Goal: Task Accomplishment & Management: Manage account settings

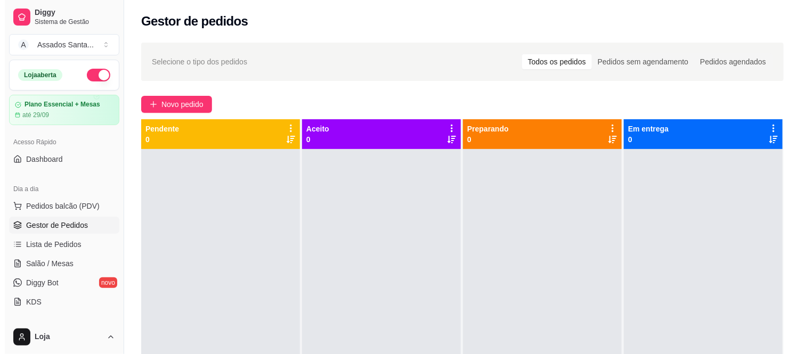
scroll to position [118, 0]
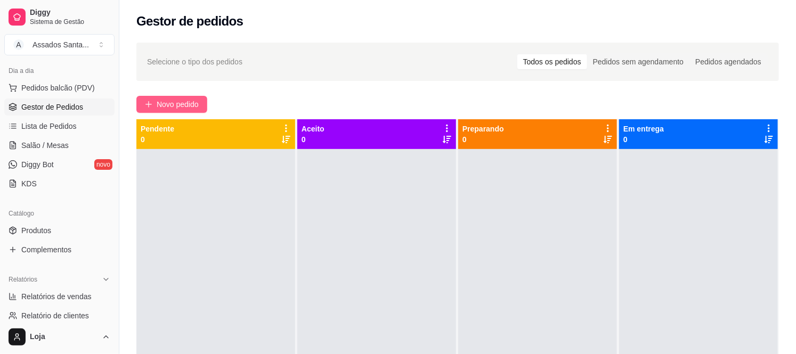
click at [169, 103] on span "Novo pedido" at bounding box center [178, 105] width 42 height 12
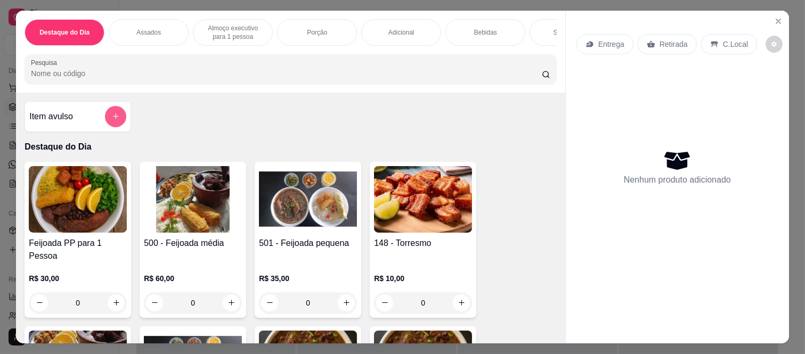
click at [112, 118] on icon "add-separate-item" at bounding box center [116, 116] width 8 height 8
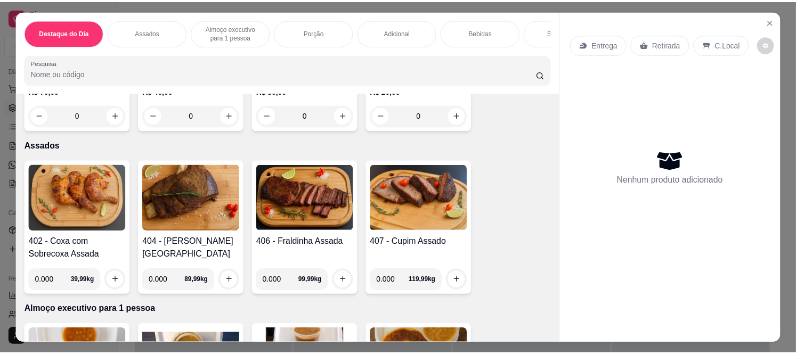
scroll to position [355, 0]
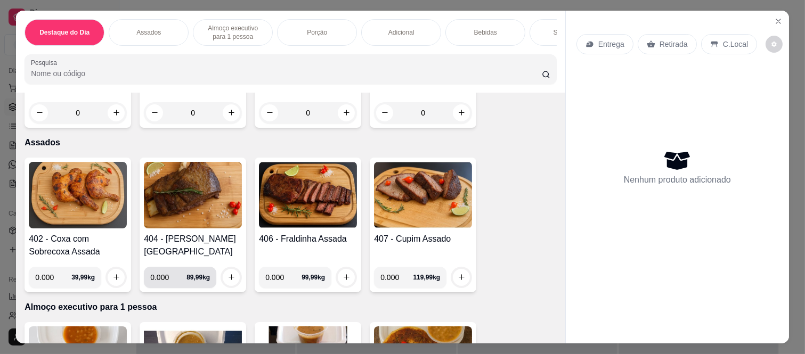
click at [166, 267] on input "0.000" at bounding box center [168, 277] width 36 height 21
type input "1.000"
click at [231, 269] on button "increase-product-quantity" at bounding box center [231, 277] width 17 height 17
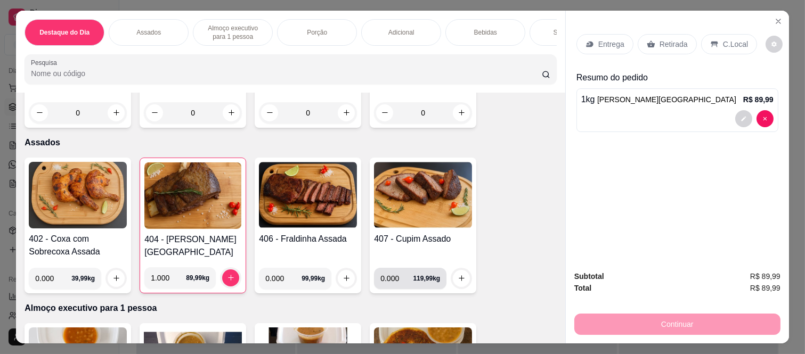
click at [391, 268] on input "0.000" at bounding box center [396, 278] width 33 height 21
type input "0.875"
click at [460, 274] on icon "increase-product-quantity" at bounding box center [462, 278] width 8 height 8
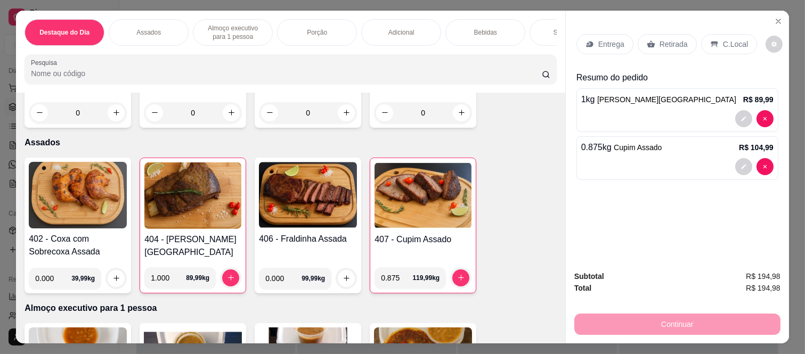
click at [666, 39] on p "Retirada" at bounding box center [674, 44] width 28 height 11
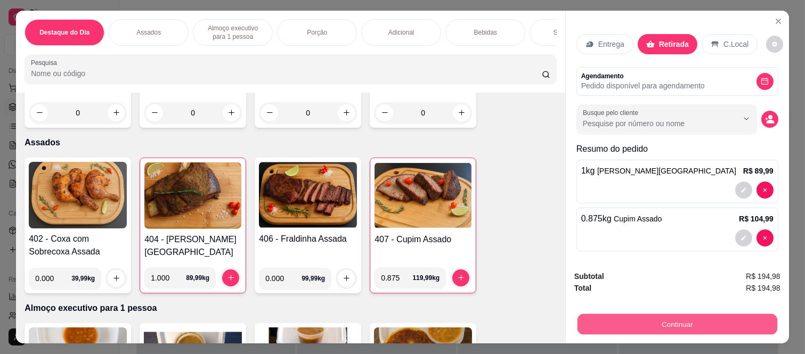
click at [677, 319] on button "Continuar" at bounding box center [678, 324] width 200 height 21
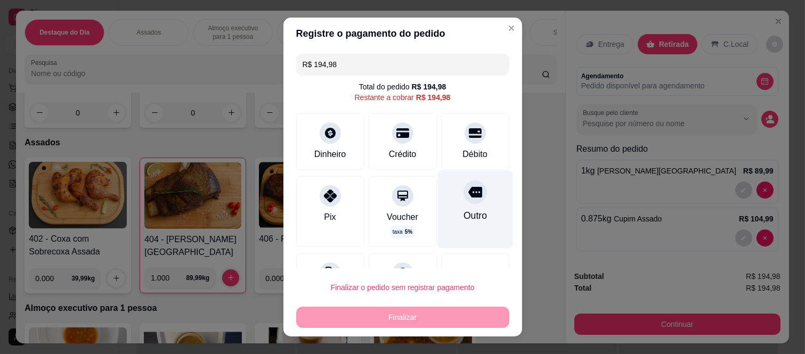
drag, startPoint x: 452, startPoint y: 200, endPoint x: 460, endPoint y: 214, distance: 16.5
click at [464, 200] on div at bounding box center [475, 192] width 23 height 23
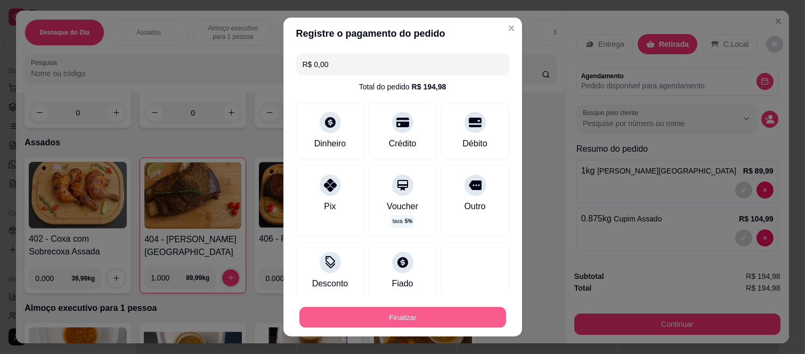
click at [441, 320] on button "Finalizar" at bounding box center [402, 317] width 207 height 21
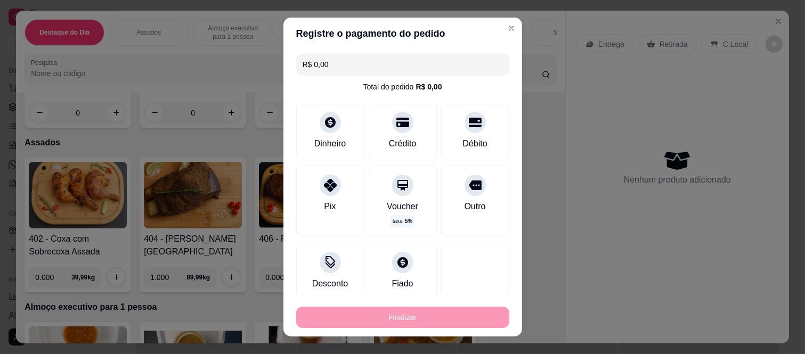
type input "-R$ 194,98"
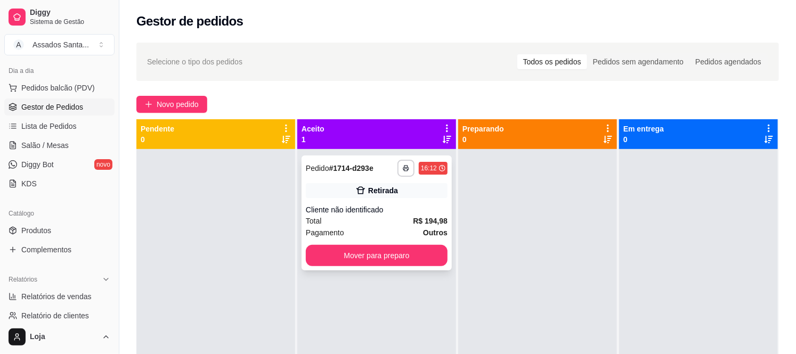
click at [403, 186] on div "Retirada" at bounding box center [377, 190] width 142 height 15
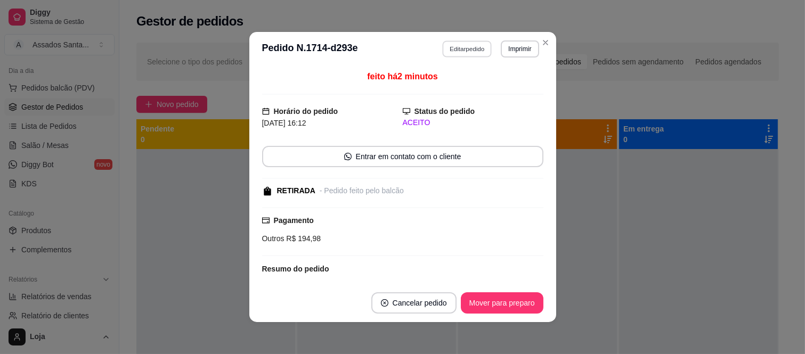
click at [469, 50] on button "Editar pedido" at bounding box center [467, 48] width 50 height 17
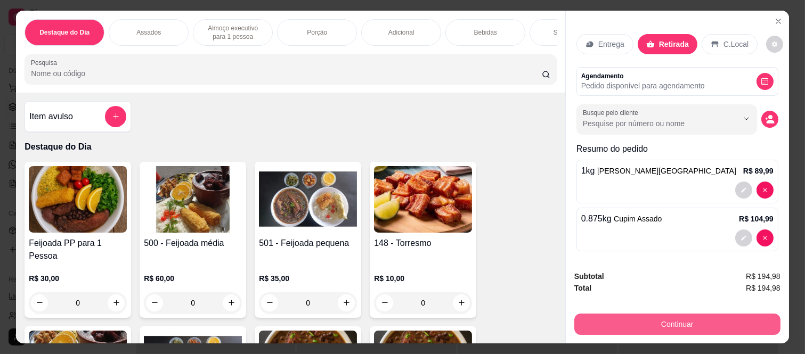
click at [671, 314] on button "Continuar" at bounding box center [677, 324] width 206 height 21
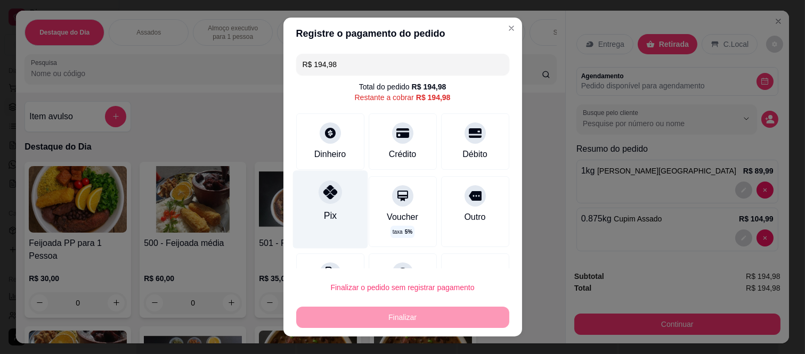
click at [319, 200] on div at bounding box center [330, 192] width 23 height 23
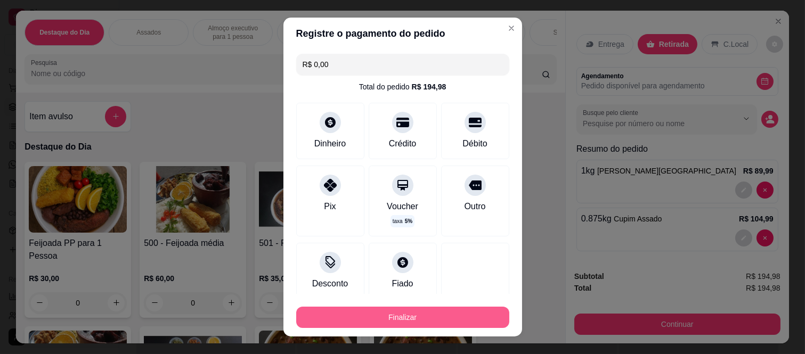
click at [360, 318] on button "Finalizar" at bounding box center [402, 317] width 213 height 21
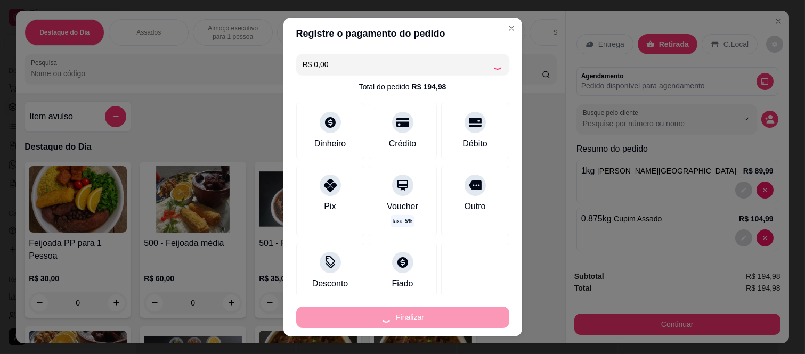
type input "-R$ 194,98"
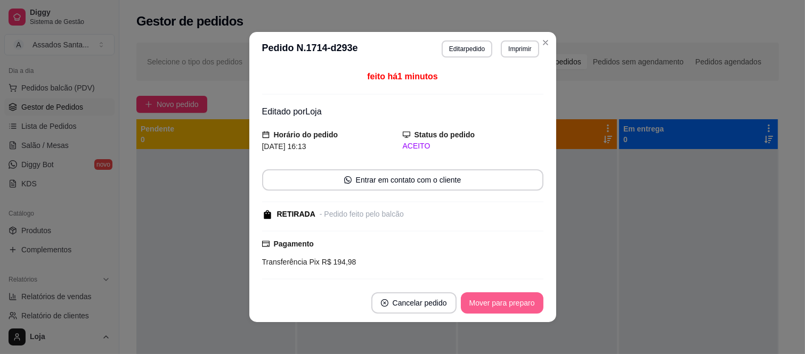
click at [492, 302] on button "Mover para preparo" at bounding box center [502, 303] width 83 height 21
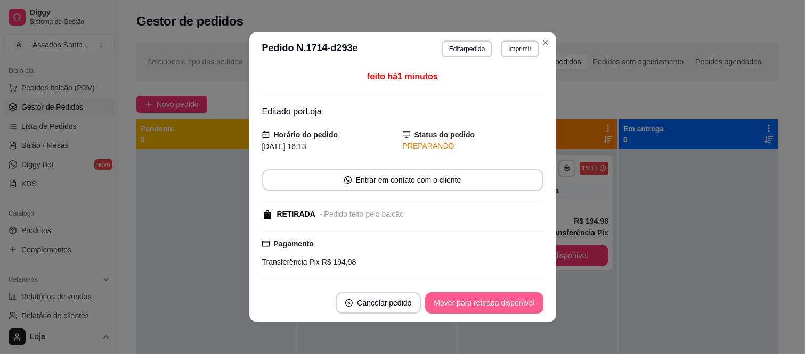
click at [492, 302] on button "Mover para retirada disponível" at bounding box center [484, 303] width 118 height 21
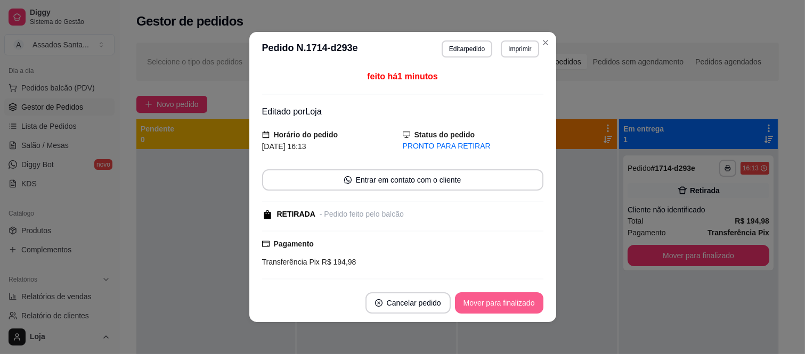
click at [492, 302] on button "Mover para finalizado" at bounding box center [499, 303] width 88 height 21
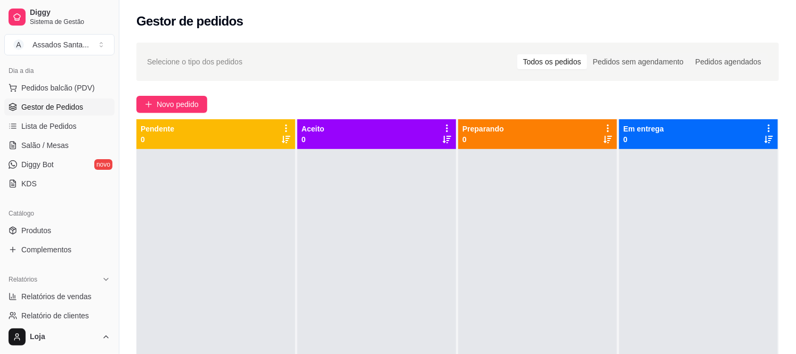
click at [561, 67] on div "Todos os pedidos" at bounding box center [552, 61] width 70 height 15
click at [517, 54] on input "Todos os pedidos" at bounding box center [517, 54] width 0 height 0
click at [572, 59] on div "Todos os pedidos" at bounding box center [552, 61] width 70 height 15
click at [517, 54] on input "Todos os pedidos" at bounding box center [517, 54] width 0 height 0
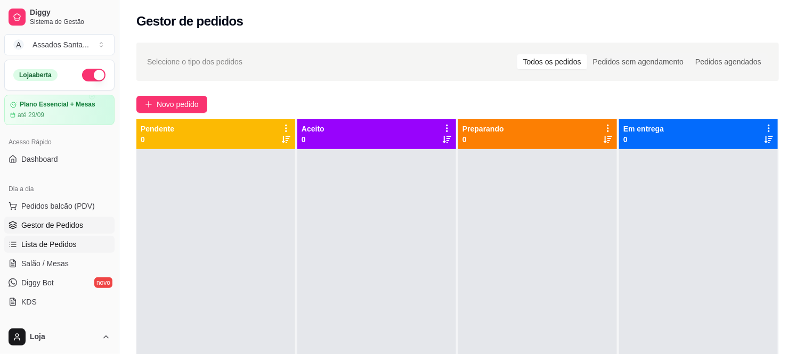
click at [39, 248] on span "Lista de Pedidos" at bounding box center [48, 244] width 55 height 11
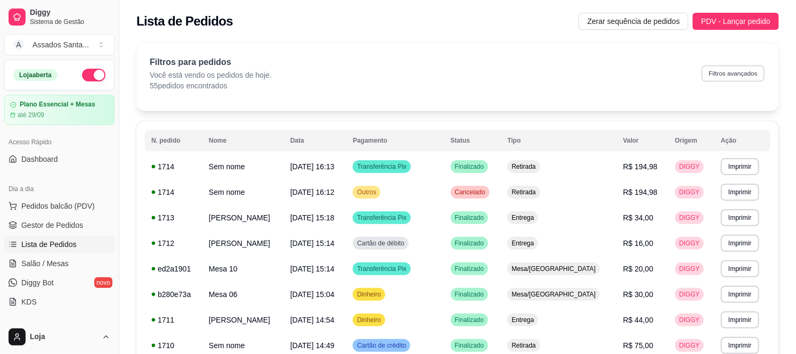
click at [723, 68] on button "Filtros avançados" at bounding box center [733, 73] width 63 height 17
select select "0"
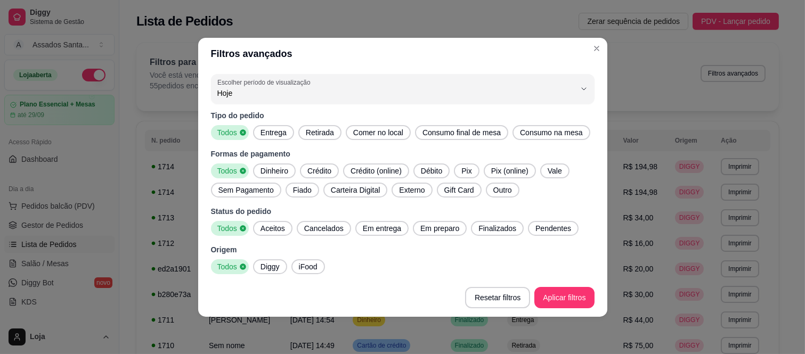
click at [278, 134] on span "Entrega" at bounding box center [273, 132] width 35 height 11
click at [280, 265] on span "Diggy" at bounding box center [270, 267] width 28 height 11
click at [305, 268] on span "iFood" at bounding box center [308, 267] width 27 height 11
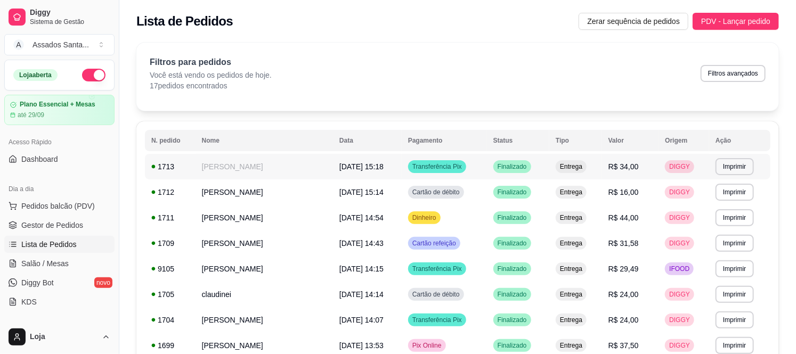
click at [470, 167] on td "Transferência Pix" at bounding box center [444, 167] width 85 height 26
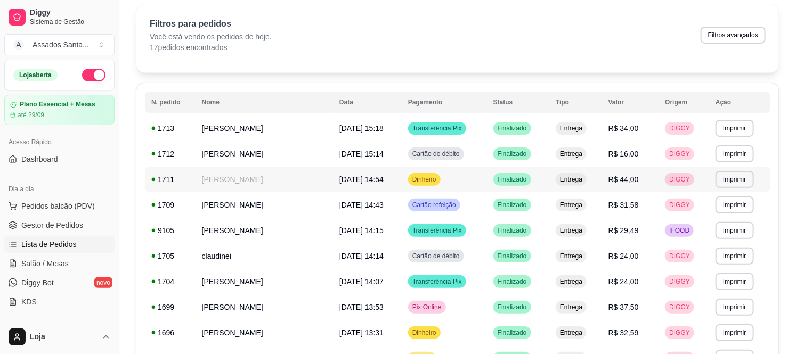
scroll to position [59, 0]
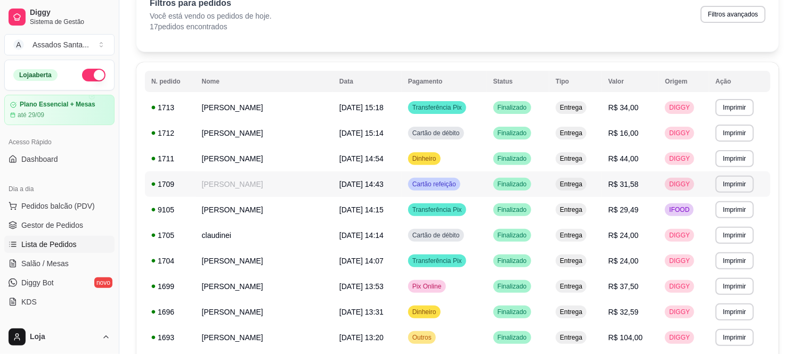
click at [402, 182] on td "Cartão refeição" at bounding box center [444, 185] width 85 height 26
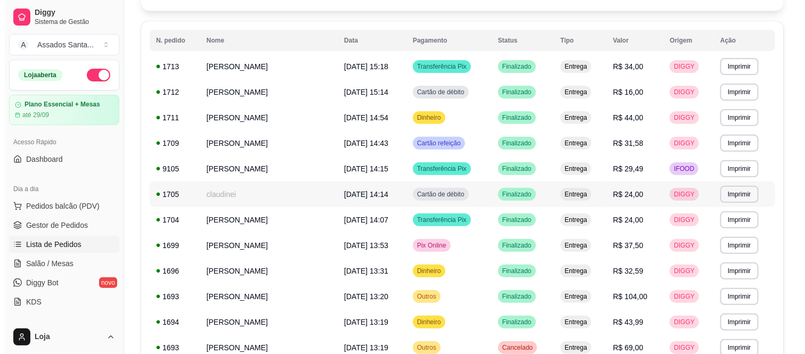
scroll to position [118, 0]
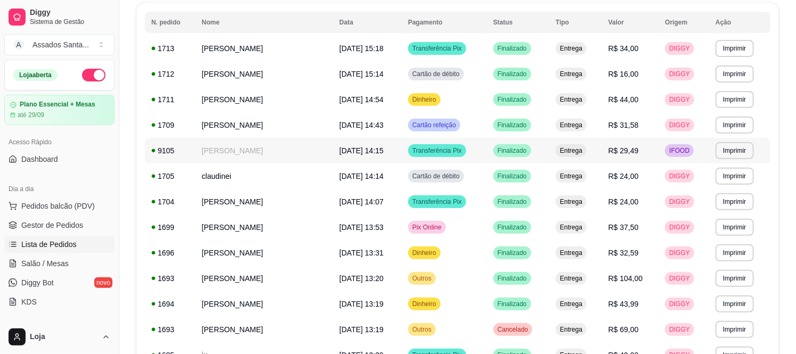
click at [373, 151] on td "[DATE] 14:15" at bounding box center [367, 151] width 69 height 26
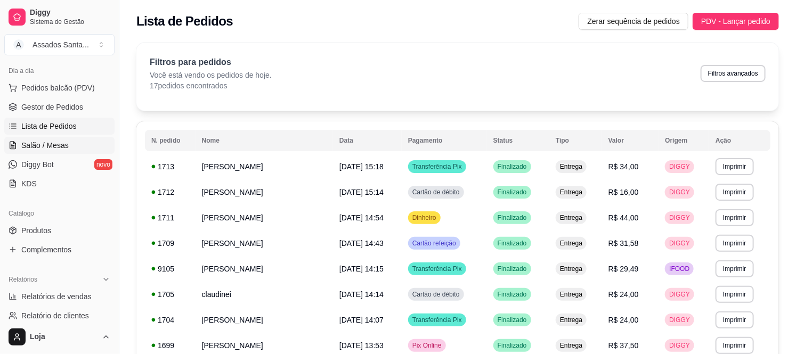
click at [82, 149] on link "Salão / Mesas" at bounding box center [59, 145] width 110 height 17
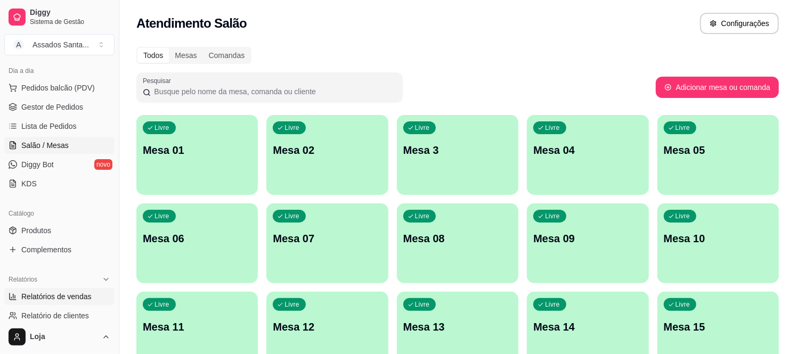
click at [56, 297] on span "Relatórios de vendas" at bounding box center [56, 296] width 70 height 11
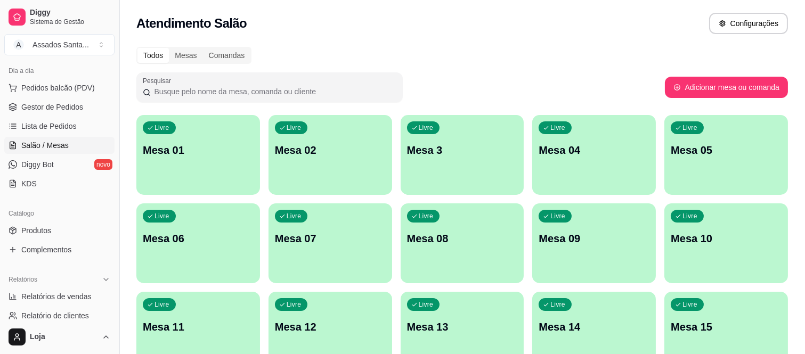
select select "ALL"
select select "0"
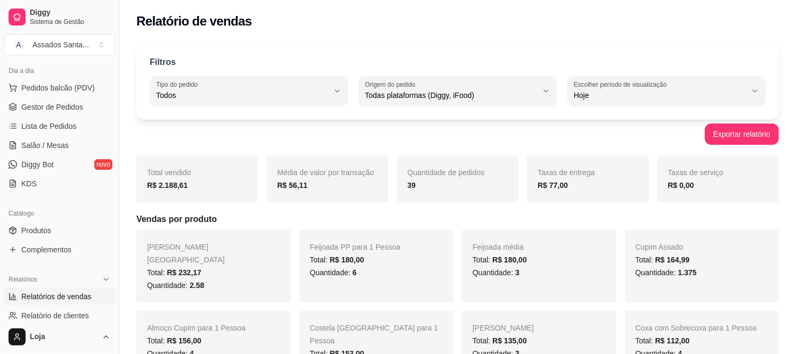
click at [4, 288] on link "Relatórios de vendas" at bounding box center [59, 296] width 110 height 17
click at [43, 226] on span "Produtos" at bounding box center [36, 230] width 30 height 11
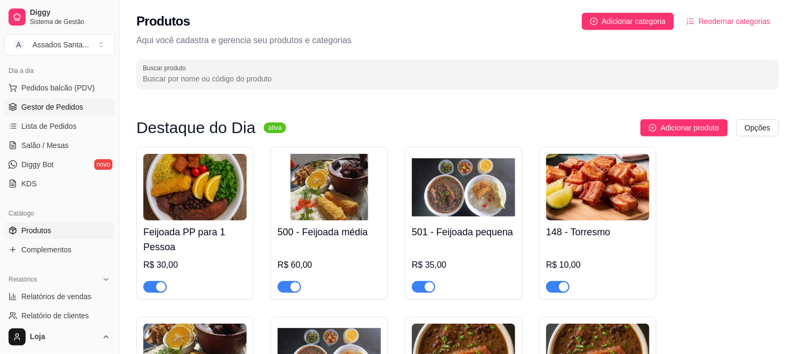
click at [56, 107] on span "Gestor de Pedidos" at bounding box center [52, 107] width 62 height 11
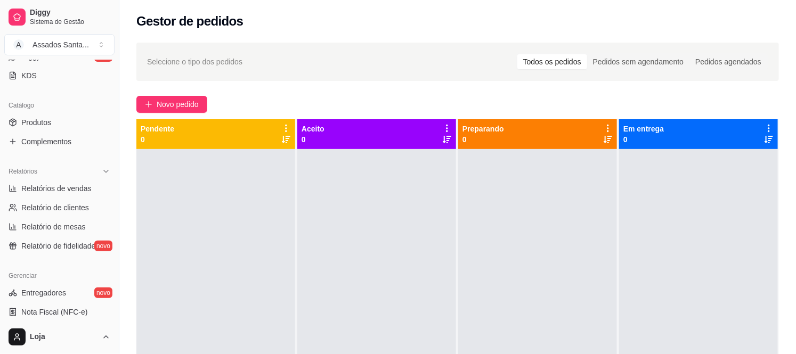
scroll to position [237, 0]
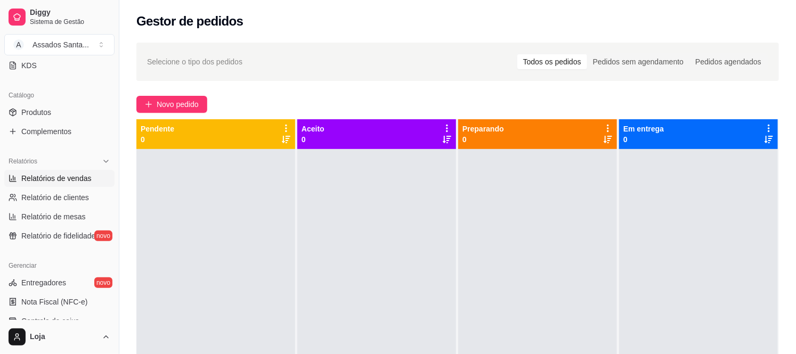
click at [61, 176] on span "Relatórios de vendas" at bounding box center [56, 178] width 70 height 11
select select "ALL"
select select "0"
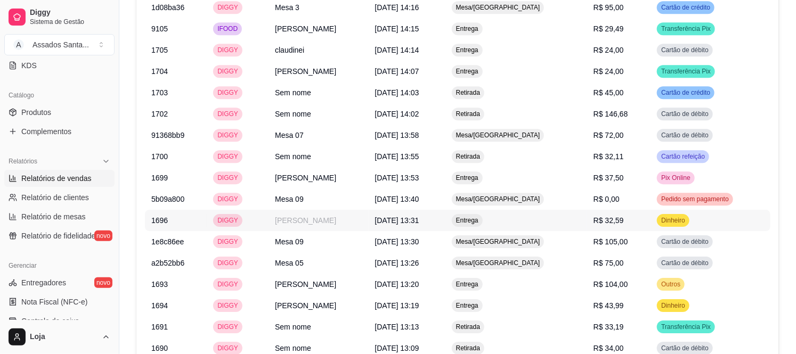
scroll to position [1421, 0]
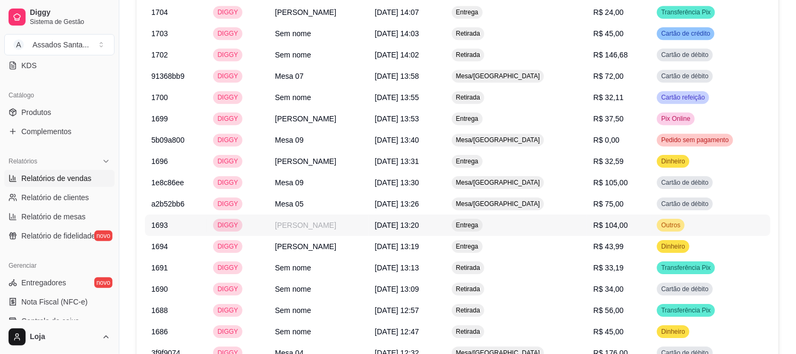
click at [339, 215] on td "[PERSON_NAME]" at bounding box center [319, 225] width 100 height 21
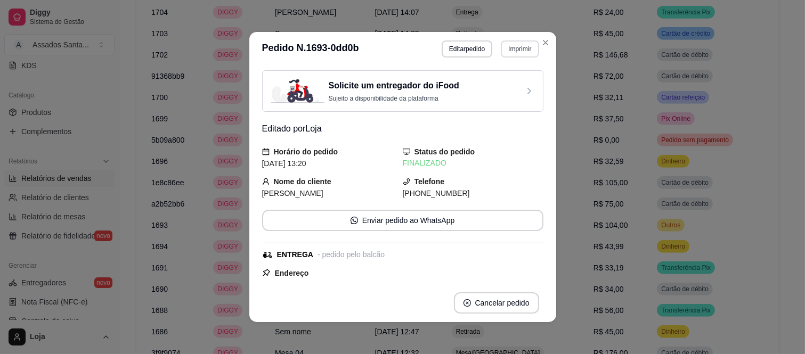
click at [508, 46] on button "Imprimir" at bounding box center [520, 48] width 38 height 17
click at [493, 88] on button "IMPRESSORA caixa" at bounding box center [497, 87] width 77 height 17
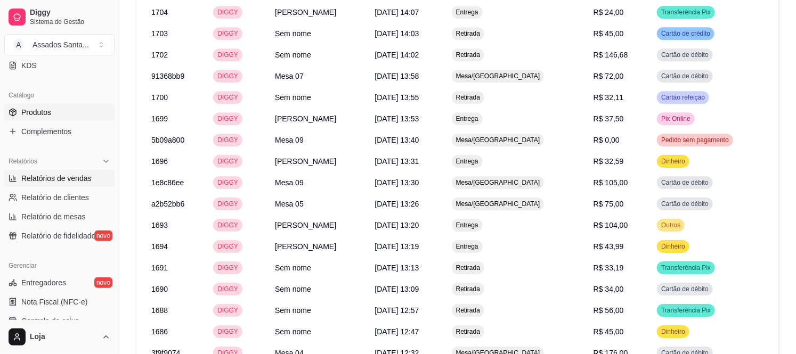
click at [41, 116] on span "Produtos" at bounding box center [36, 112] width 30 height 11
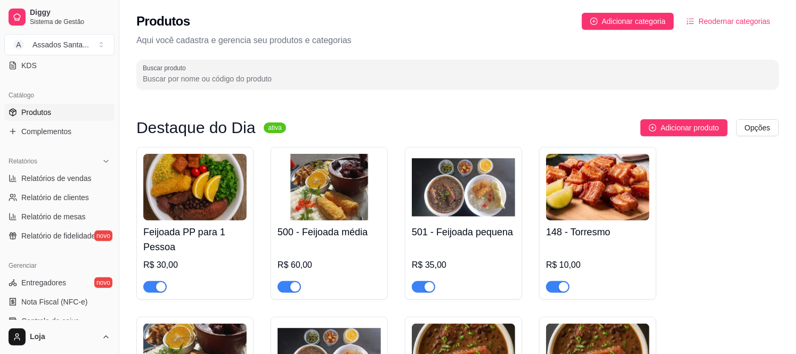
click at [156, 289] on div "button" at bounding box center [161, 287] width 10 height 10
click at [294, 288] on div "button" at bounding box center [295, 287] width 10 height 10
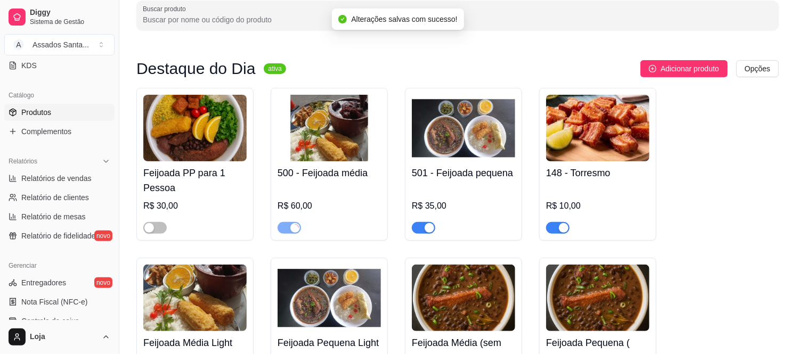
scroll to position [118, 0]
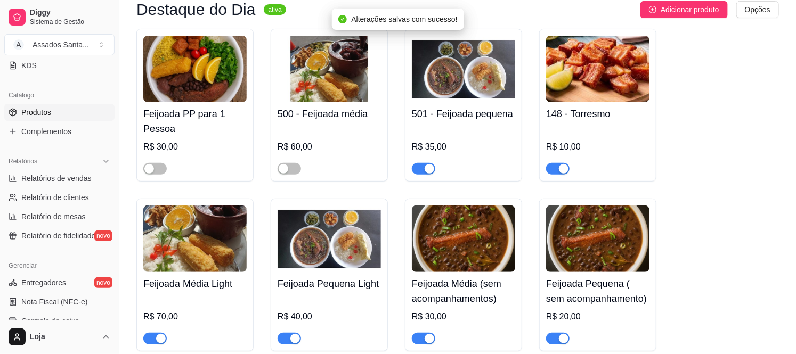
click at [425, 171] on div "button" at bounding box center [430, 169] width 10 height 10
click at [560, 171] on div "button" at bounding box center [564, 169] width 10 height 10
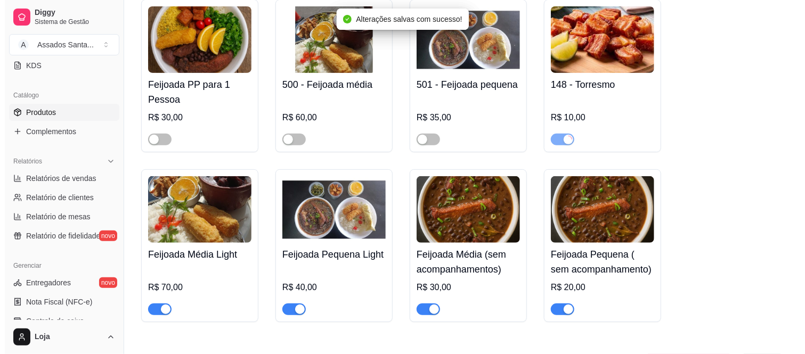
scroll to position [177, 0]
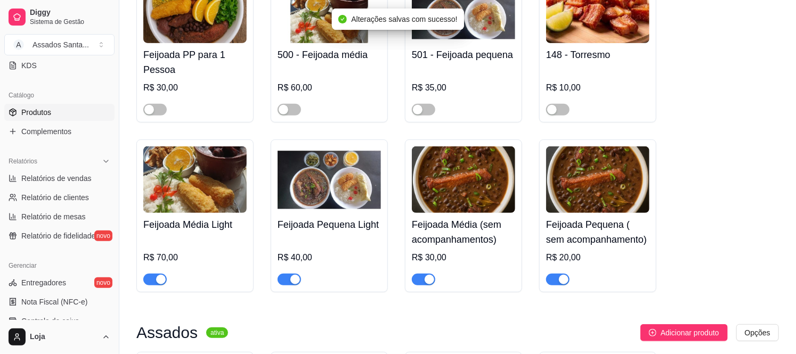
click at [557, 282] on span "button" at bounding box center [557, 280] width 23 height 12
click at [417, 278] on span "button" at bounding box center [423, 280] width 23 height 12
click at [284, 280] on span "button" at bounding box center [289, 280] width 23 height 12
click at [150, 279] on span "button" at bounding box center [154, 280] width 23 height 12
click at [191, 68] on h4 "Feijoada PP para 1 Pessoa" at bounding box center [194, 62] width 103 height 30
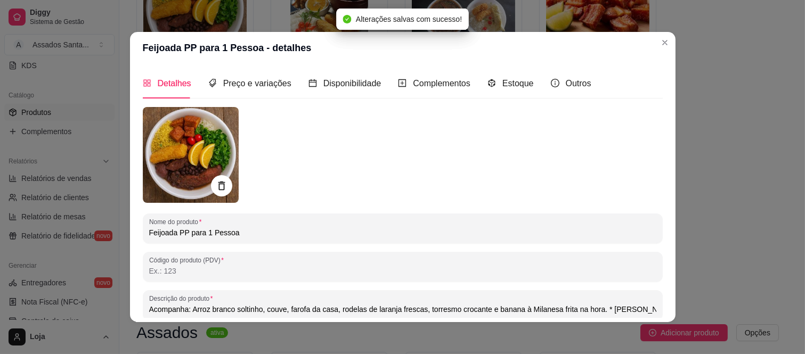
drag, startPoint x: 585, startPoint y: 78, endPoint x: 576, endPoint y: 86, distance: 11.7
click at [585, 80] on div "Detalhes Preço e variações Disponibilidade Complementos Estoque Outros" at bounding box center [403, 83] width 520 height 30
click at [576, 86] on span "Outros" at bounding box center [579, 83] width 26 height 9
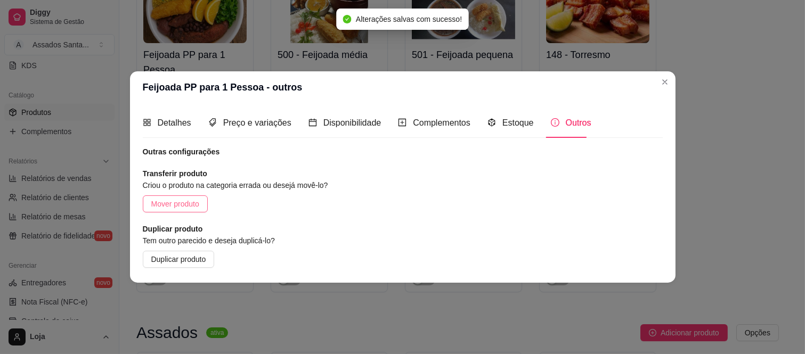
click at [177, 202] on span "Mover produto" at bounding box center [175, 204] width 48 height 12
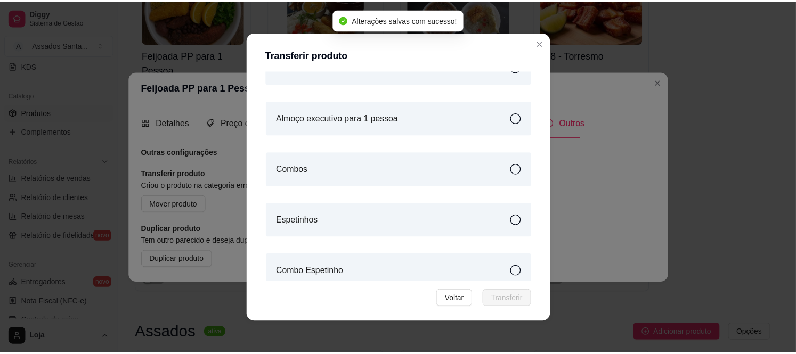
scroll to position [118, 0]
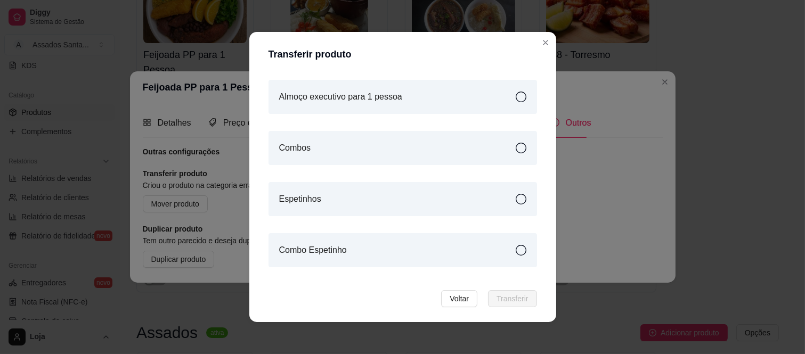
click at [408, 93] on div "Almoço executivo para 1 pessoa" at bounding box center [403, 97] width 269 height 34
click at [519, 303] on span "Transferir" at bounding box center [512, 299] width 31 height 12
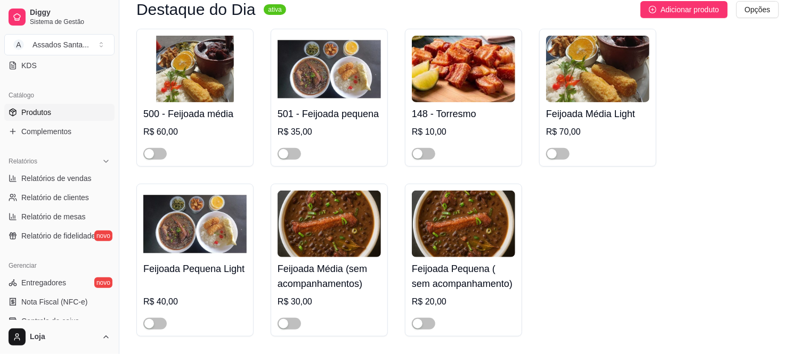
click at [210, 125] on div "500 - Feijoada média R$ 60,00" at bounding box center [194, 131] width 103 height 58
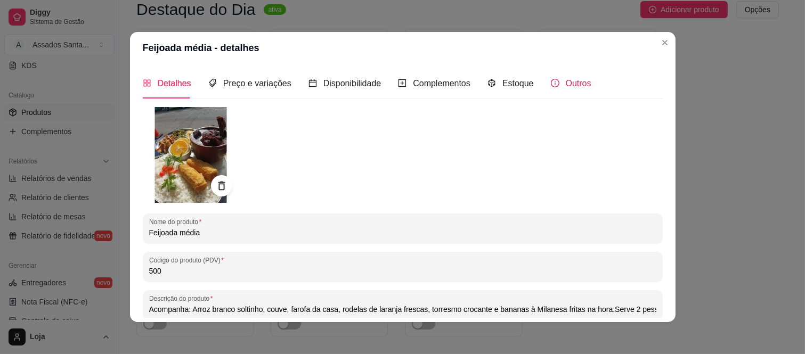
click at [566, 80] on span "Outros" at bounding box center [579, 83] width 26 height 9
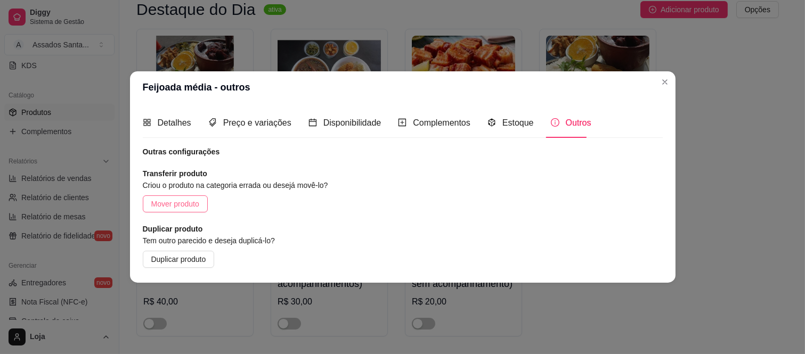
click at [175, 200] on span "Mover produto" at bounding box center [175, 204] width 48 height 12
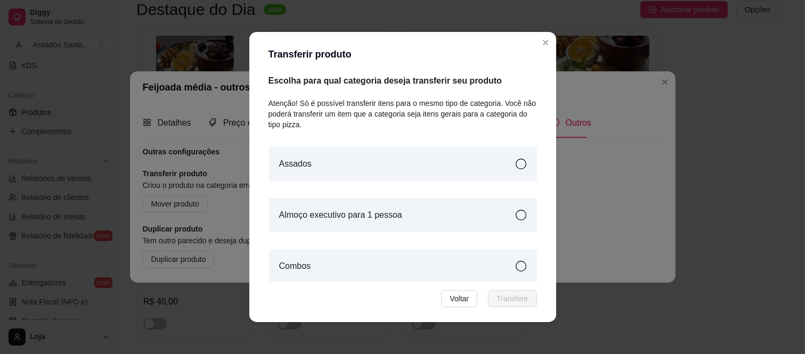
click at [411, 208] on div "Almoço executivo para 1 pessoa" at bounding box center [403, 215] width 269 height 34
click at [512, 299] on span "Transferir" at bounding box center [512, 299] width 31 height 12
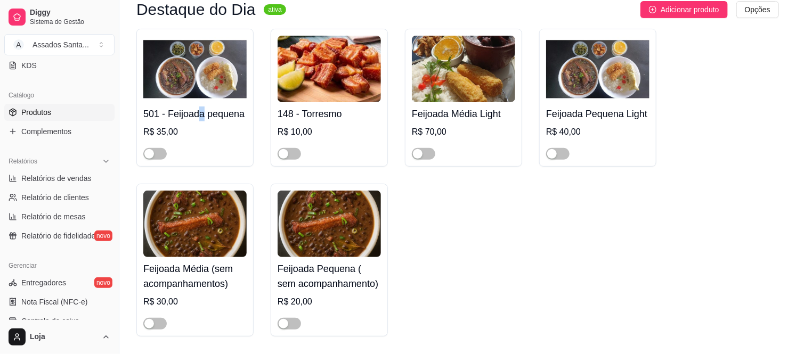
click at [203, 119] on h4 "501 - Feijoada pequena" at bounding box center [194, 114] width 103 height 15
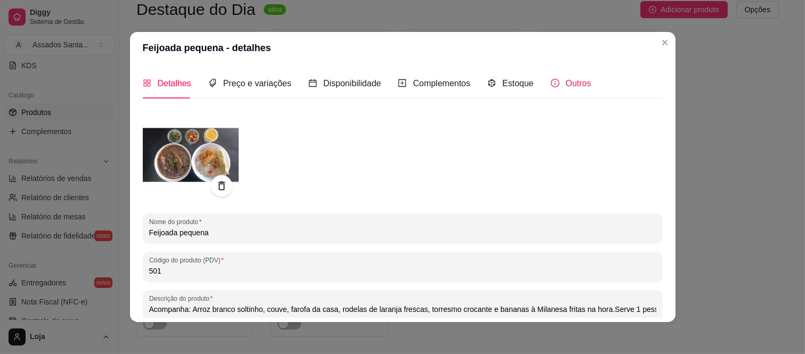
click at [579, 81] on span "Outros" at bounding box center [579, 83] width 26 height 9
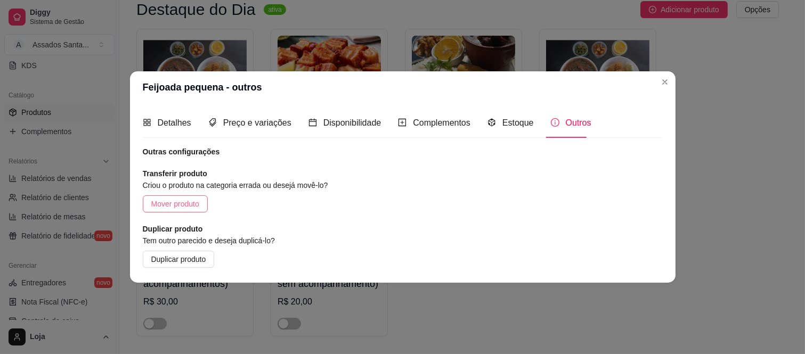
click at [193, 198] on button "Mover produto" at bounding box center [175, 204] width 65 height 17
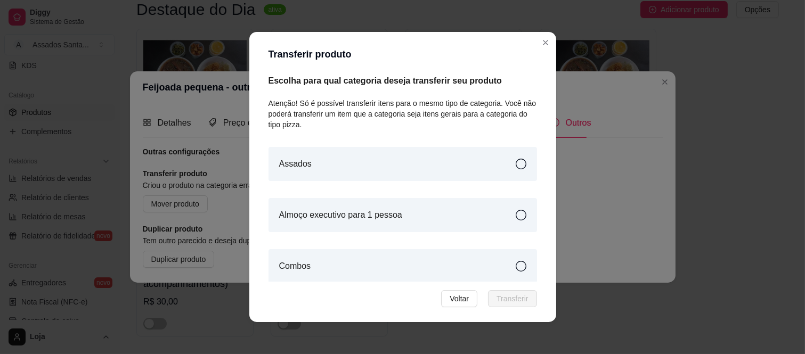
click at [370, 209] on article "Almoço executivo para 1 pessoa" at bounding box center [340, 215] width 123 height 13
click at [518, 294] on span "Transferir" at bounding box center [512, 299] width 31 height 12
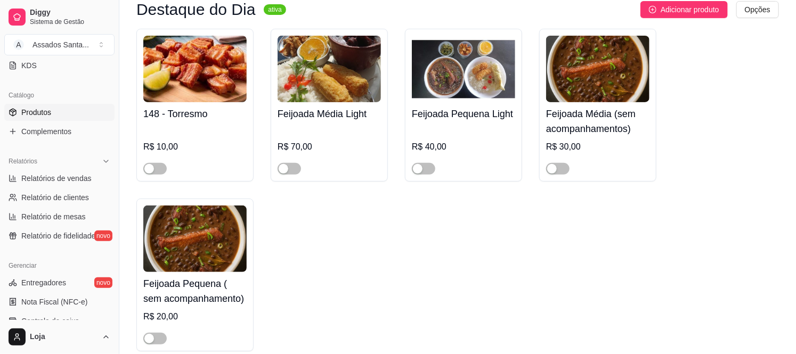
click at [199, 107] on h4 "148 - Torresmo" at bounding box center [194, 114] width 103 height 15
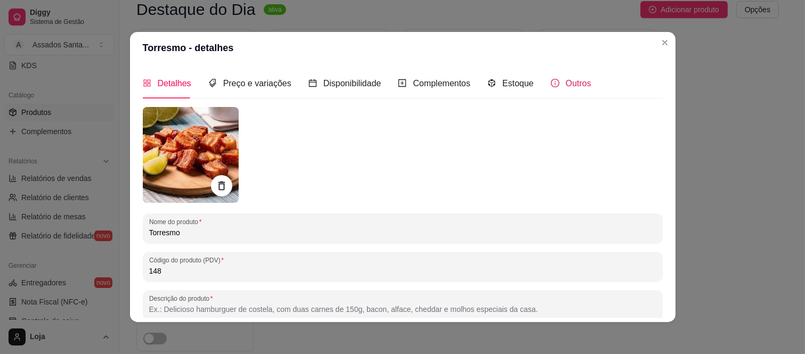
click at [551, 83] on div "Outros" at bounding box center [571, 83] width 40 height 13
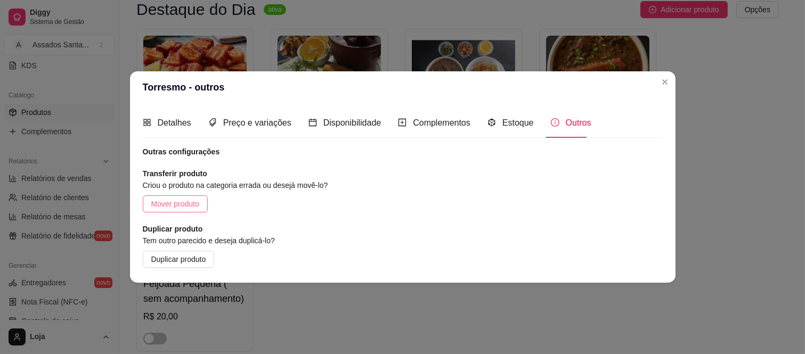
click at [184, 205] on span "Mover produto" at bounding box center [175, 204] width 48 height 12
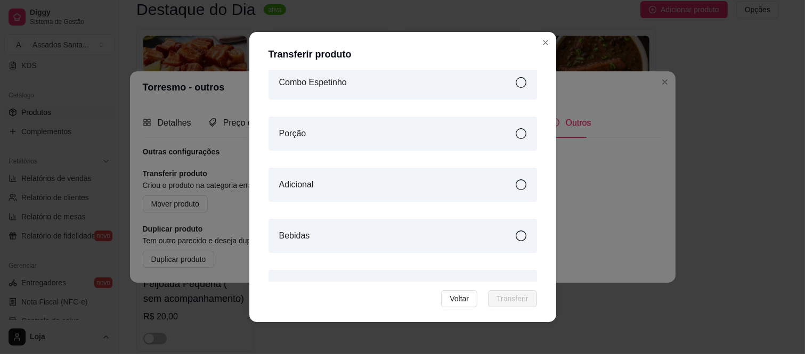
scroll to position [296, 0]
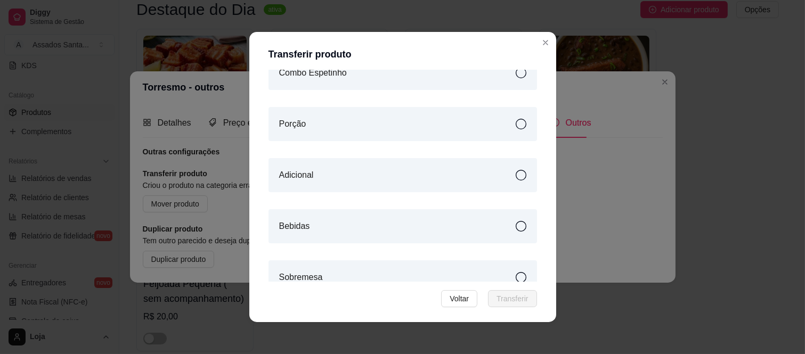
click at [413, 169] on div "Adicional" at bounding box center [403, 175] width 269 height 34
click at [530, 299] on button "Transferir" at bounding box center [512, 298] width 48 height 17
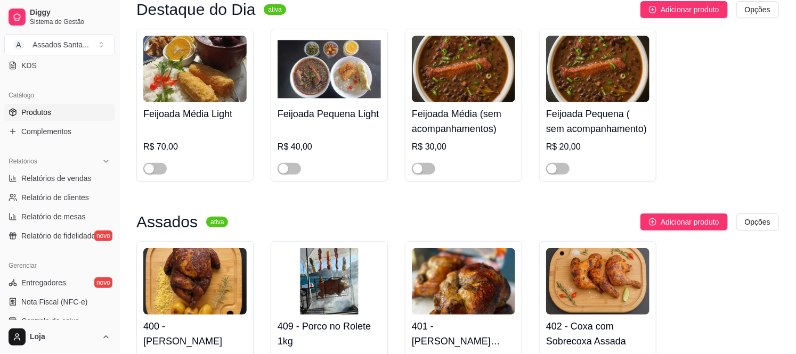
click at [148, 123] on div "Feijoada Média Light R$ 70,00" at bounding box center [194, 138] width 103 height 72
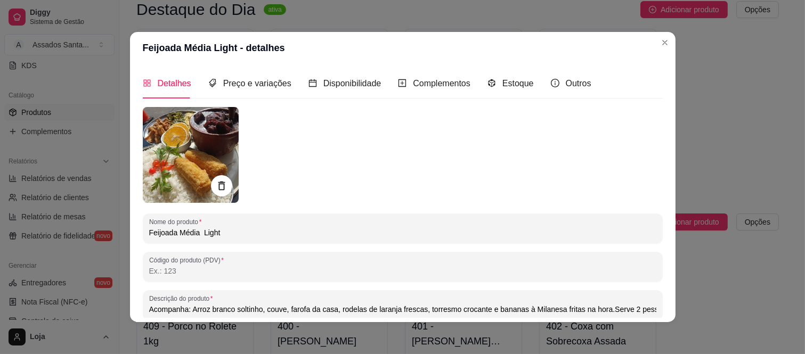
click at [585, 85] on div "Detalhes Preço e variações Disponibilidade Complementos Estoque Outros" at bounding box center [403, 83] width 520 height 30
click at [566, 82] on span "Outros" at bounding box center [579, 83] width 26 height 9
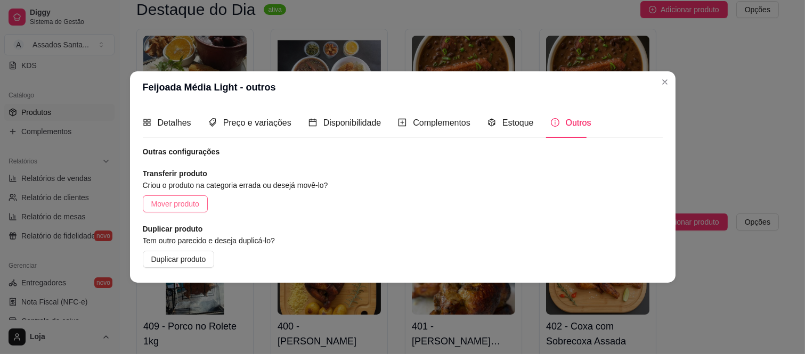
click at [173, 209] on span "Mover produto" at bounding box center [175, 204] width 48 height 12
click at [407, 224] on div "Almoço executivo para 1 pessoa" at bounding box center [402, 215] width 269 height 34
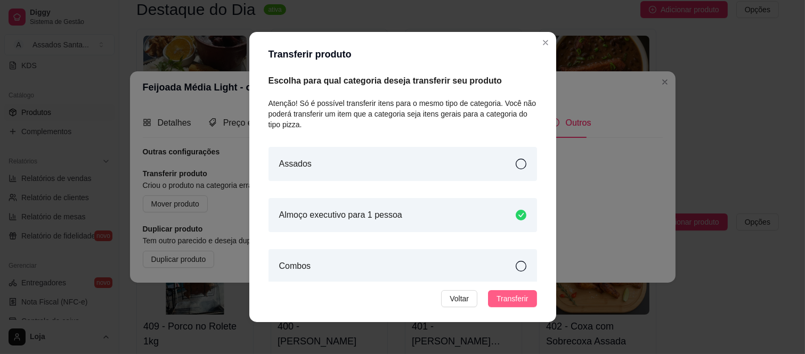
click at [513, 299] on span "Transferir" at bounding box center [512, 299] width 31 height 12
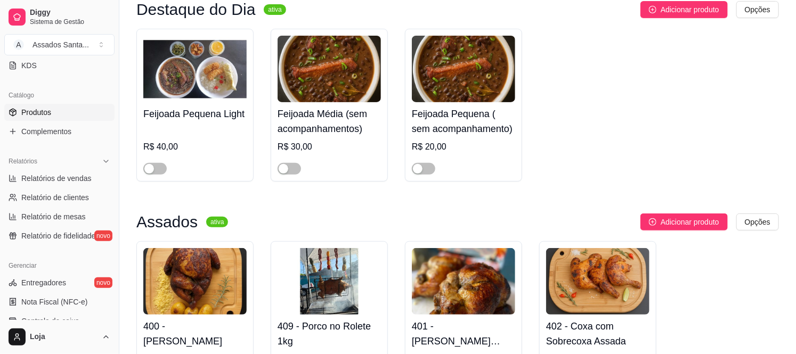
click at [192, 125] on div "Feijoada Pequena Light R$ 40,00" at bounding box center [194, 138] width 103 height 72
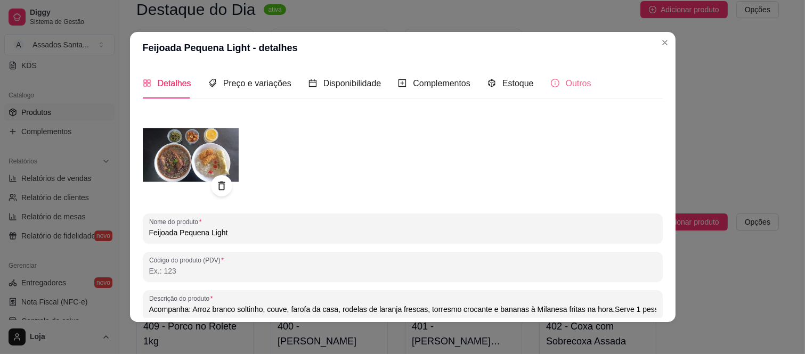
click at [565, 74] on div "Outros" at bounding box center [571, 83] width 40 height 30
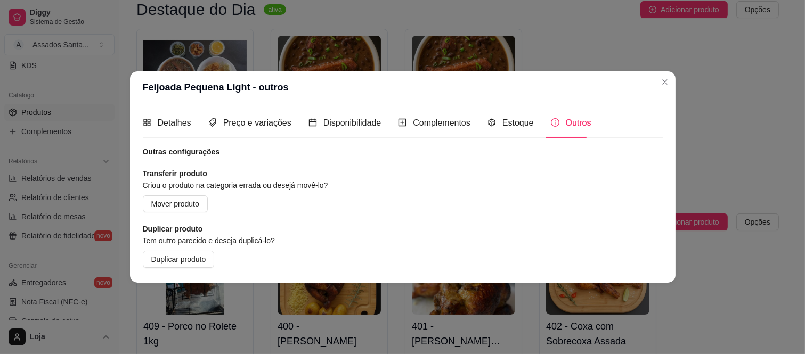
click at [178, 213] on div "Outras configurações Transferir produto Criou o produto na categoria errada ou …" at bounding box center [403, 207] width 520 height 121
click at [172, 203] on span "Mover produto" at bounding box center [175, 204] width 48 height 12
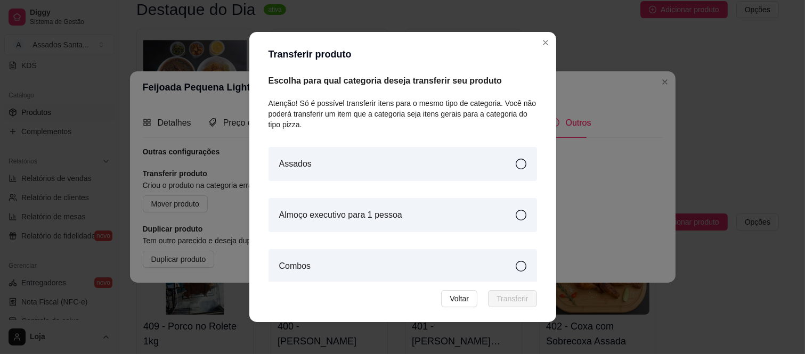
click at [424, 212] on div "Almoço executivo para 1 pessoa" at bounding box center [403, 215] width 269 height 34
click at [505, 297] on span "Transferir" at bounding box center [512, 299] width 31 height 12
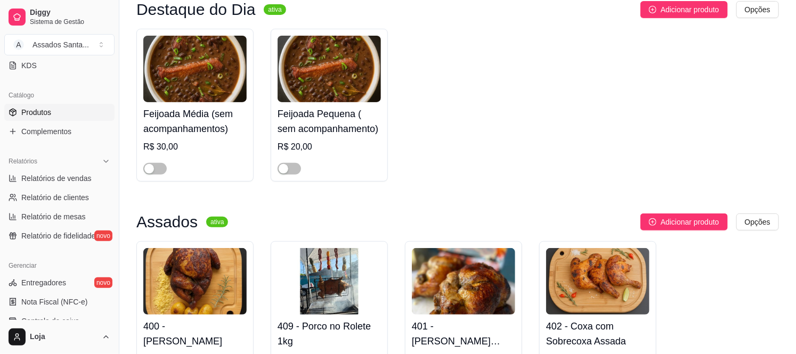
click at [216, 116] on h4 "Feijoada Média (sem acompanhamentos)" at bounding box center [194, 122] width 103 height 30
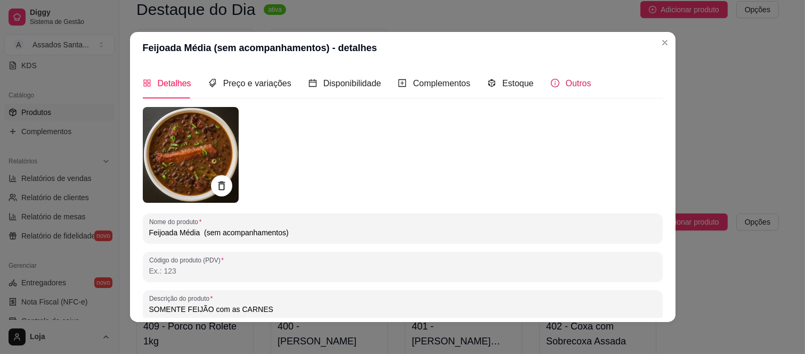
click at [566, 82] on span "Outros" at bounding box center [579, 83] width 26 height 9
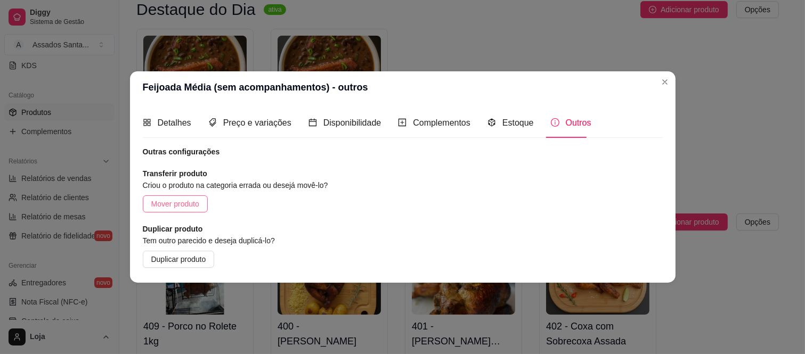
click at [192, 207] on span "Mover produto" at bounding box center [175, 204] width 48 height 12
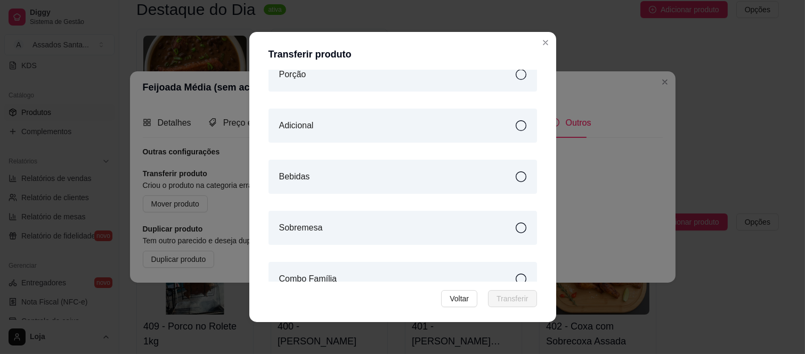
scroll to position [355, 0]
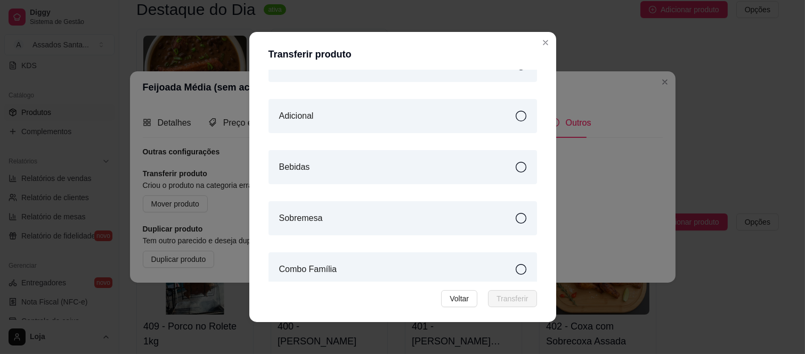
click at [348, 113] on div "Adicional" at bounding box center [403, 116] width 269 height 34
click at [505, 302] on span "Transferir" at bounding box center [512, 299] width 31 height 12
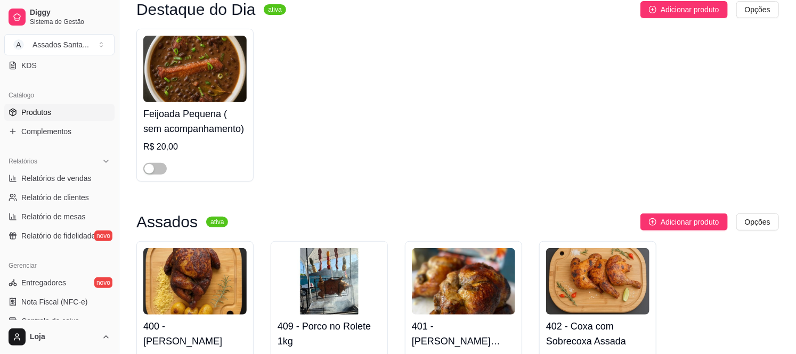
click at [173, 125] on h4 "Feijoada Pequena ( sem acompanhamento)" at bounding box center [194, 122] width 103 height 30
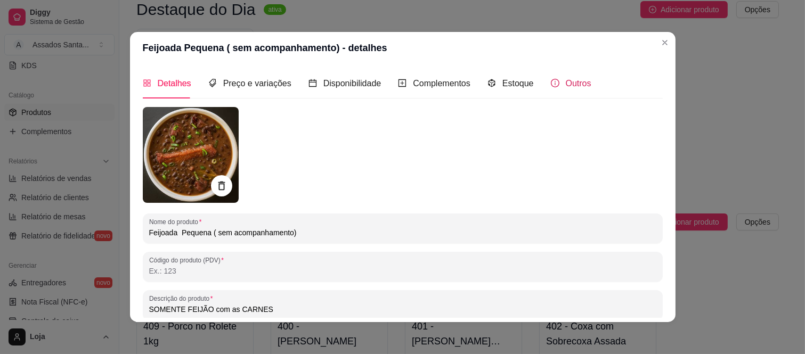
click at [566, 84] on span "Outros" at bounding box center [579, 83] width 26 height 9
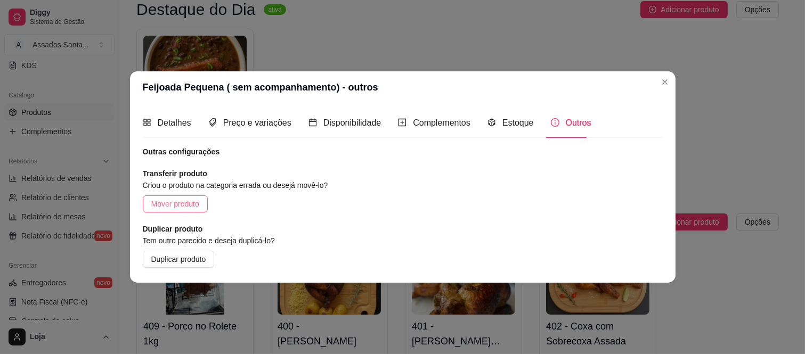
click at [184, 203] on span "Mover produto" at bounding box center [175, 204] width 48 height 12
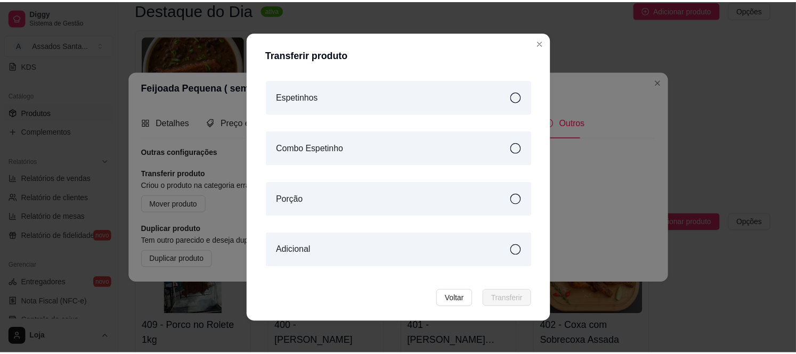
scroll to position [296, 0]
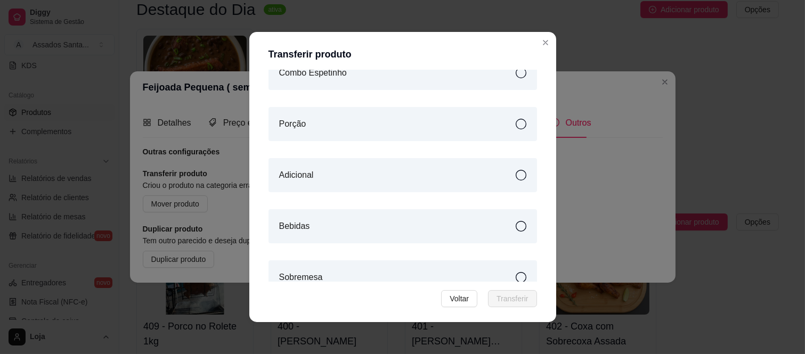
drag, startPoint x: 404, startPoint y: 163, endPoint x: 467, endPoint y: 193, distance: 70.1
click at [405, 163] on div "Adicional" at bounding box center [403, 175] width 269 height 34
click at [505, 305] on button "Transferir" at bounding box center [512, 298] width 48 height 17
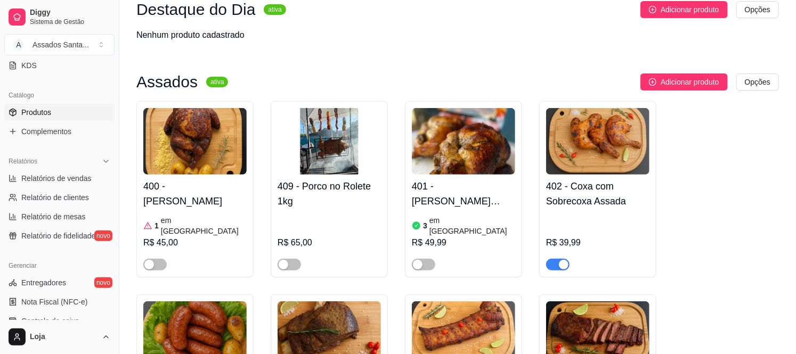
click at [188, 224] on article "em [GEOGRAPHIC_DATA]" at bounding box center [204, 225] width 86 height 21
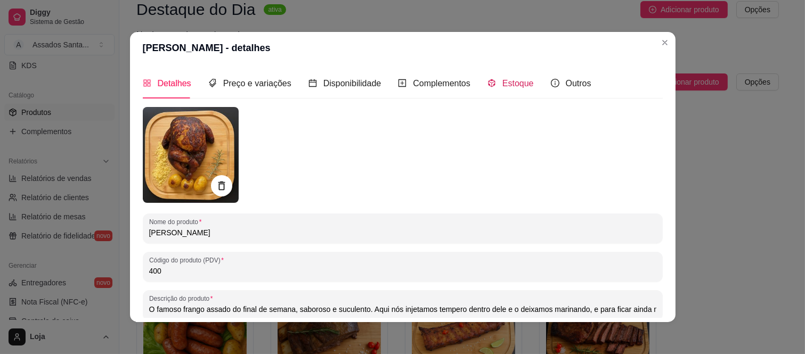
click at [520, 89] on div "Estoque" at bounding box center [511, 83] width 46 height 13
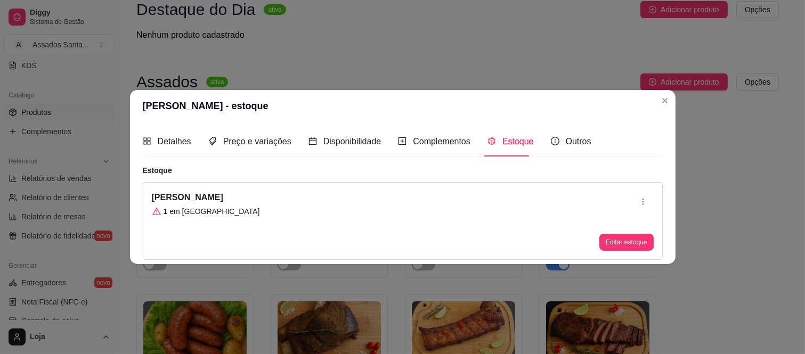
click at [626, 239] on button "Editar estoque" at bounding box center [626, 242] width 54 height 17
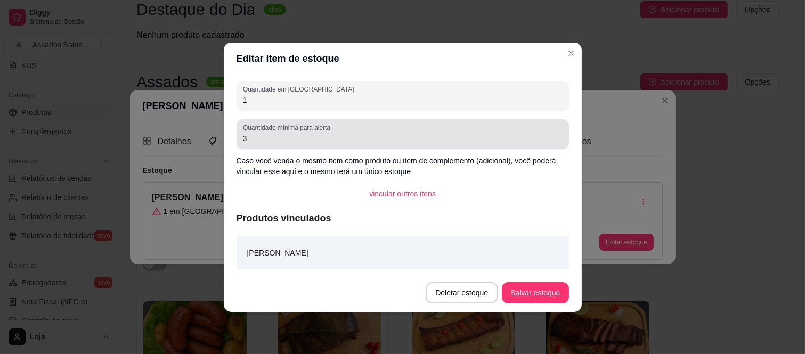
click at [332, 121] on div "Quantidade mínima para alerta 3" at bounding box center [403, 134] width 332 height 30
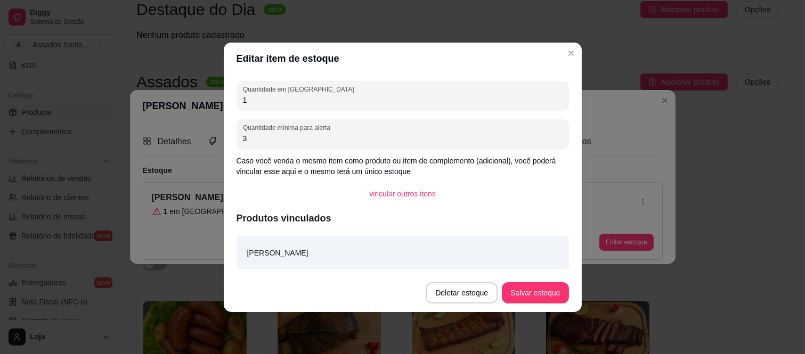
click at [336, 111] on div "Quantidade em estoque 1 Quantidade mínima para alerta 3 Caso você venda o mesmo…" at bounding box center [403, 174] width 358 height 199
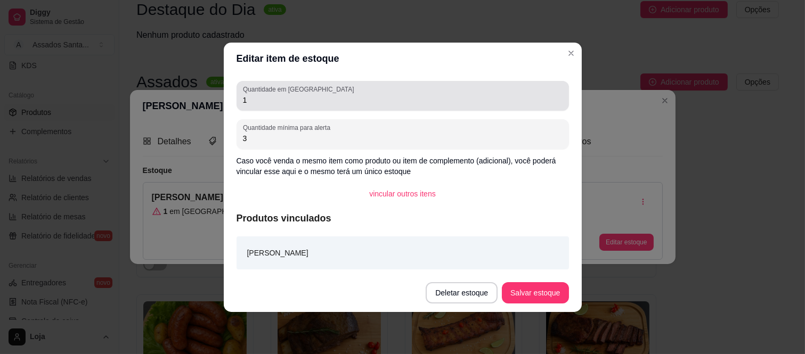
click at [343, 103] on input "1" at bounding box center [403, 100] width 320 height 11
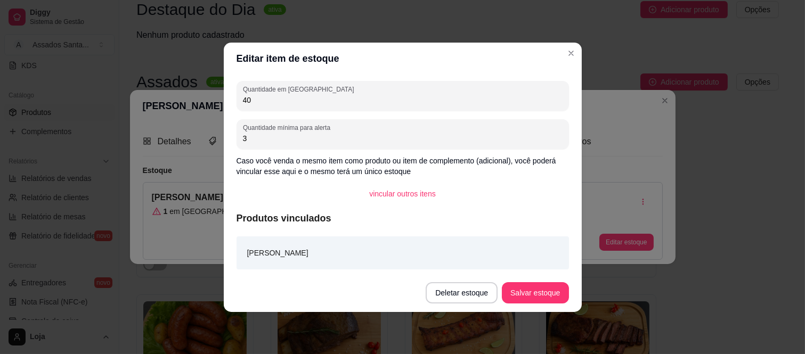
type input "40"
click at [528, 297] on button "Salvar estoque" at bounding box center [535, 292] width 65 height 21
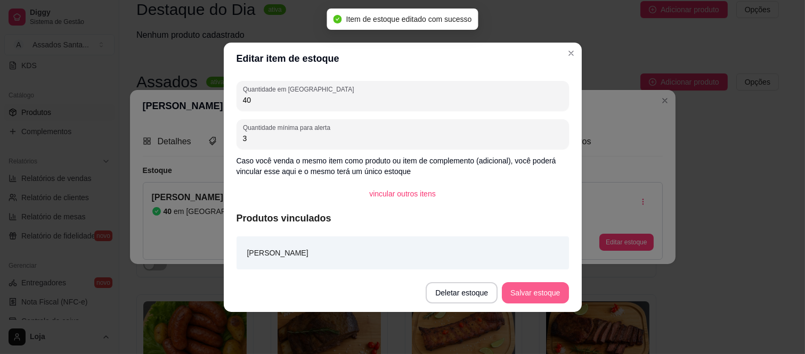
click at [535, 293] on button "Salvar estoque" at bounding box center [535, 292] width 67 height 21
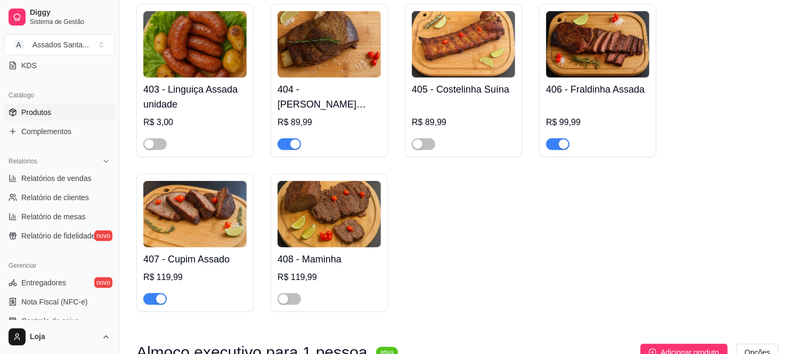
scroll to position [414, 0]
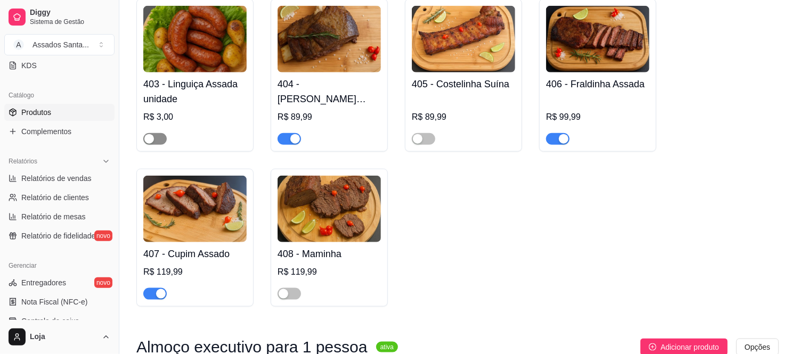
click at [162, 133] on span "button" at bounding box center [154, 139] width 23 height 12
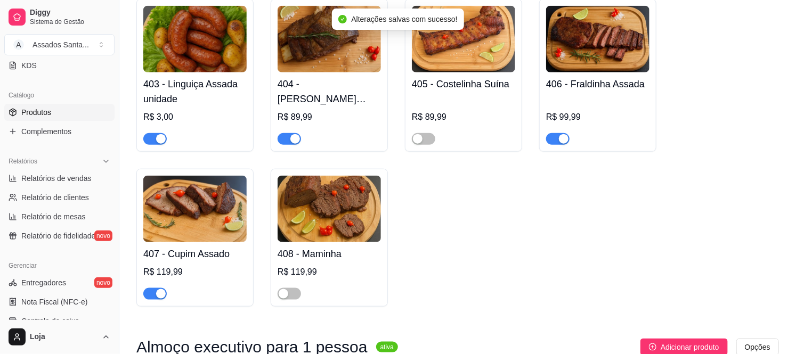
scroll to position [177, 0]
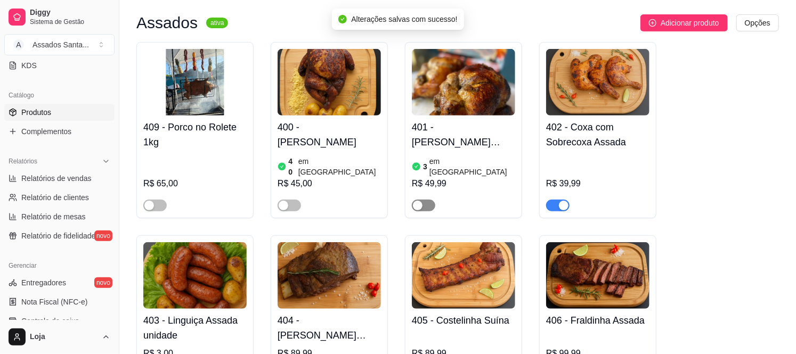
click at [423, 200] on button "button" at bounding box center [423, 206] width 23 height 12
click at [296, 200] on span "button" at bounding box center [289, 206] width 23 height 12
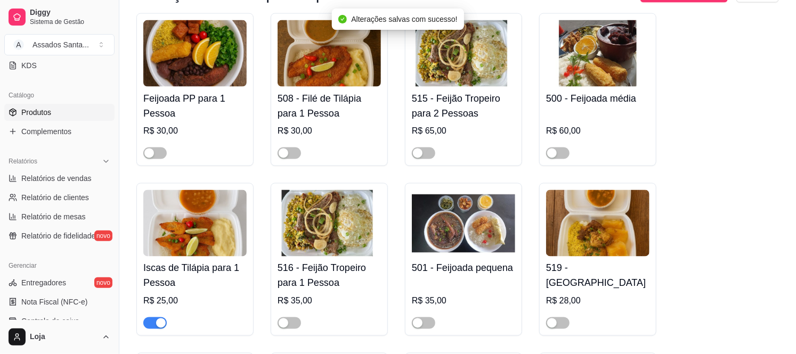
scroll to position [769, 0]
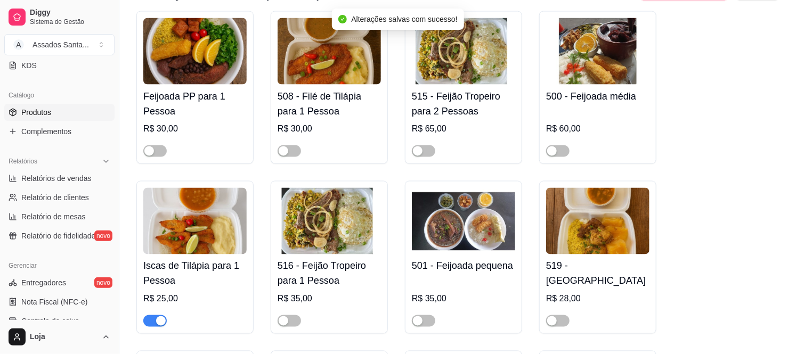
click at [457, 107] on h4 "515 - Feijão Tropeiro para 2 Pessoas" at bounding box center [463, 104] width 103 height 30
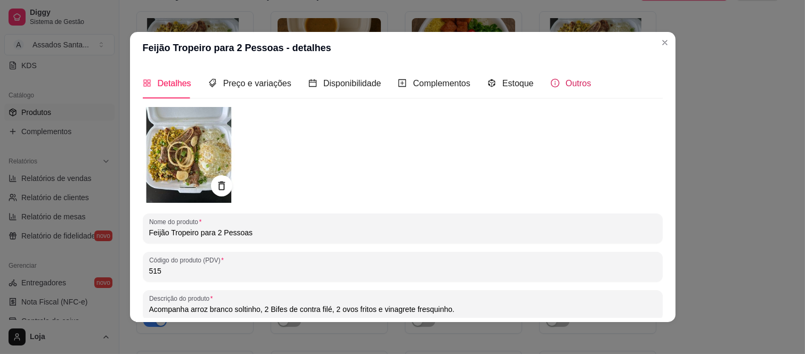
click at [568, 80] on span "Outros" at bounding box center [579, 83] width 26 height 9
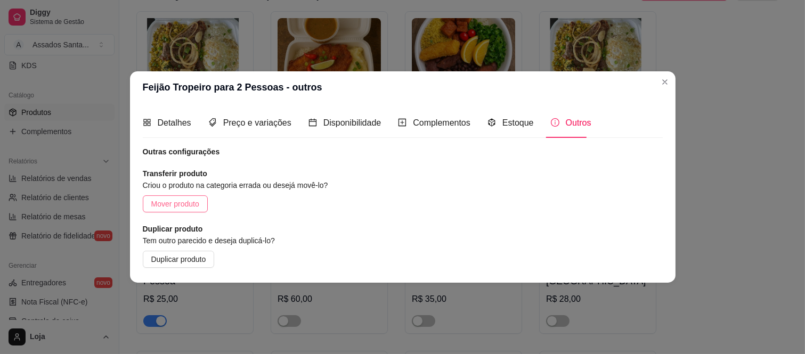
click at [191, 208] on span "Mover produto" at bounding box center [175, 204] width 48 height 12
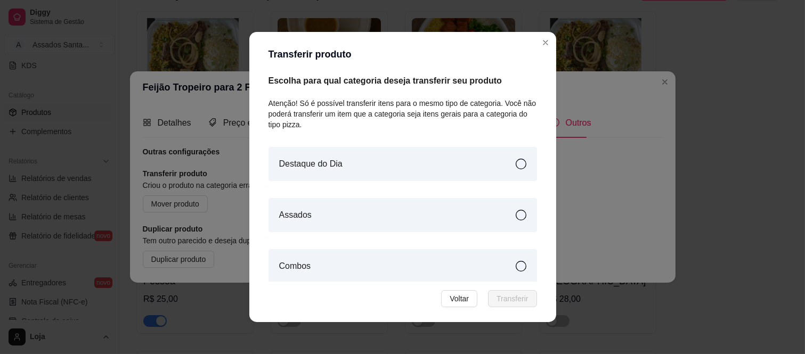
click at [317, 166] on article "Destaque do Dia" at bounding box center [310, 164] width 63 height 13
click at [514, 305] on button "Transferir" at bounding box center [512, 298] width 48 height 17
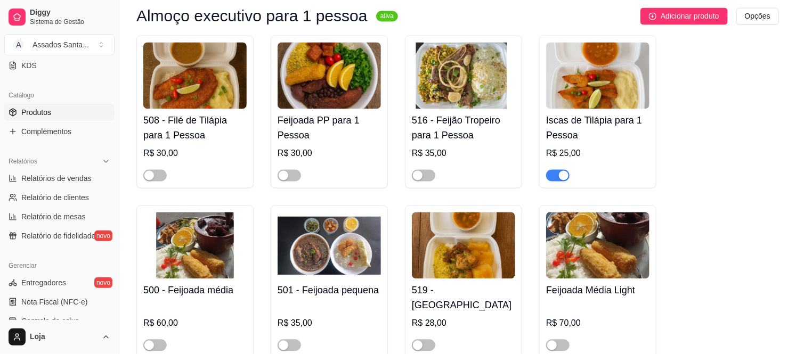
scroll to position [888, 0]
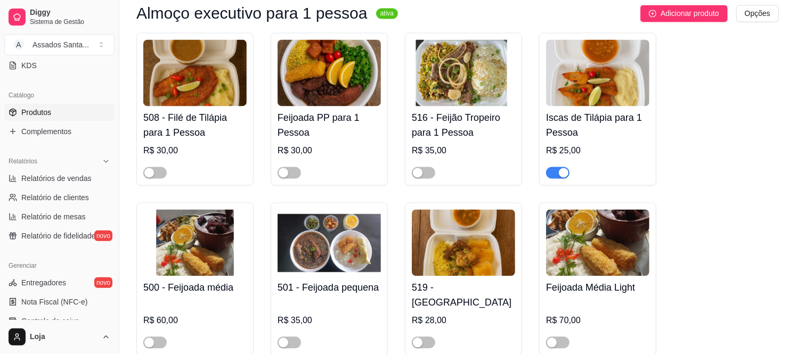
click at [473, 127] on h4 "516 - Feijão Tropeiro para 1 Pessoa" at bounding box center [463, 126] width 103 height 30
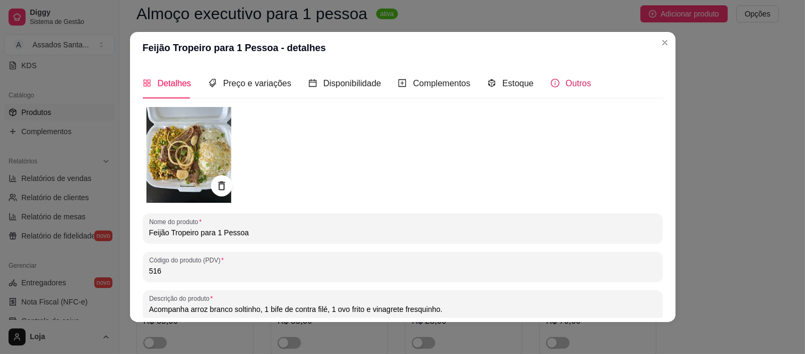
click at [566, 87] on span "Outros" at bounding box center [579, 83] width 26 height 9
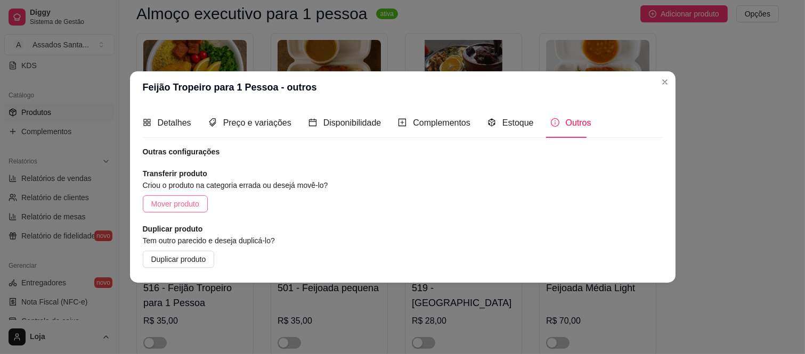
click at [164, 198] on span "Mover produto" at bounding box center [175, 204] width 48 height 12
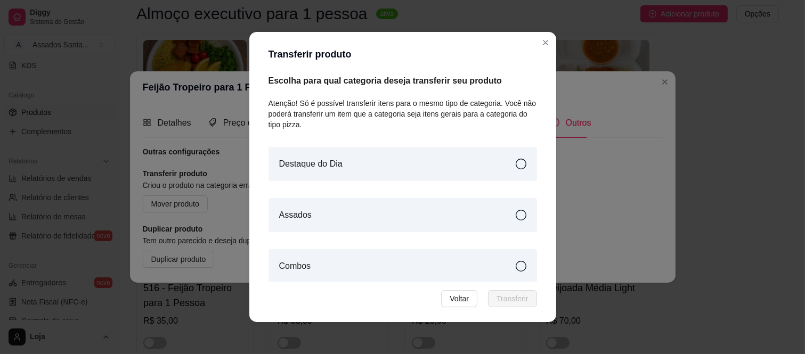
click at [386, 158] on div "Destaque do Dia" at bounding box center [403, 164] width 269 height 34
click at [507, 292] on button "Transferir" at bounding box center [512, 298] width 48 height 17
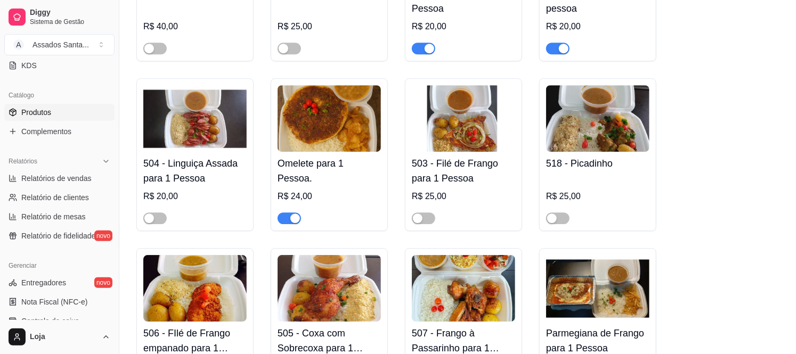
scroll to position [1361, 0]
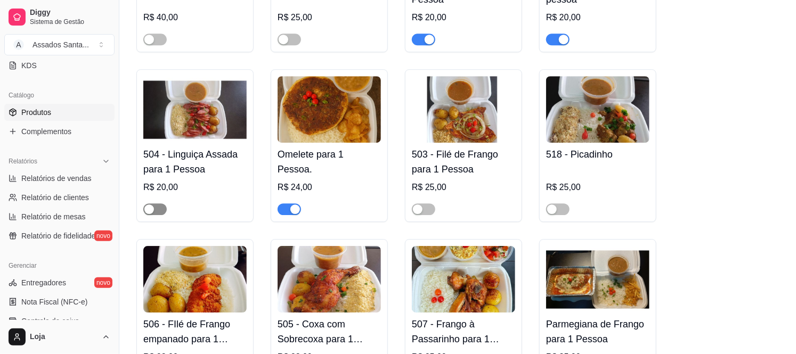
click at [157, 205] on span "button" at bounding box center [154, 210] width 23 height 12
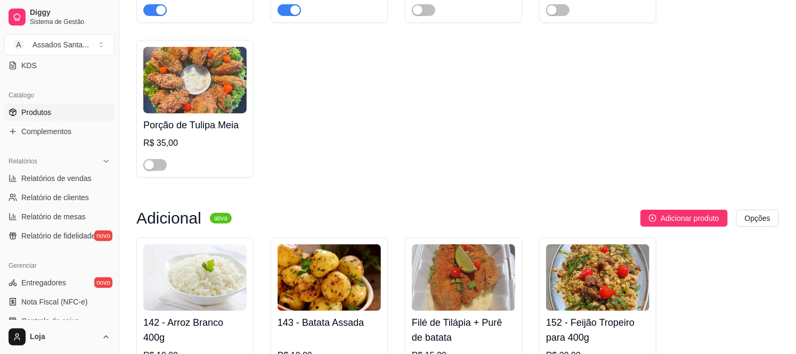
scroll to position [3789, 0]
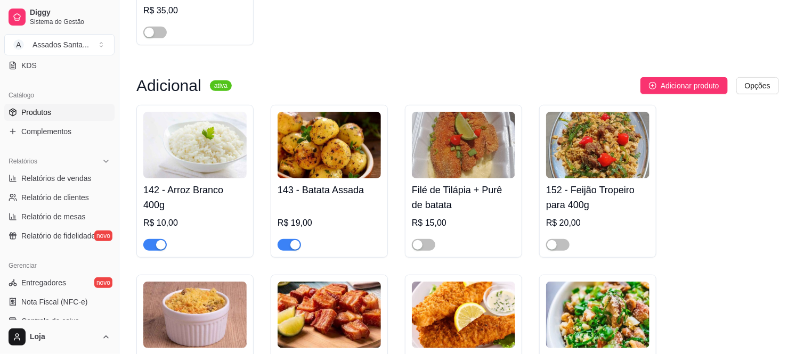
click at [613, 183] on h4 "152 - Feijão Tropeiro para 400g" at bounding box center [597, 198] width 103 height 30
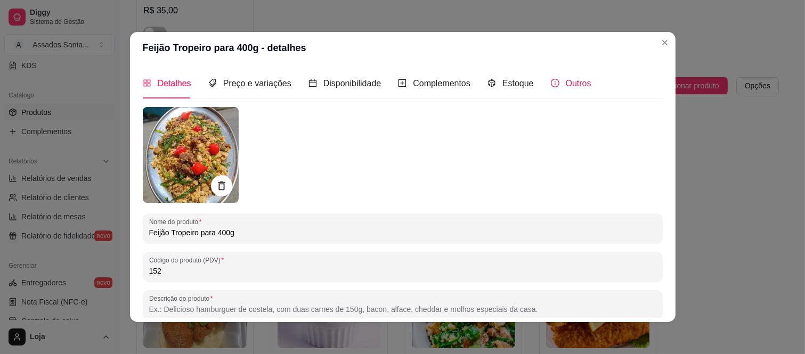
click at [570, 86] on span "Outros" at bounding box center [579, 83] width 26 height 9
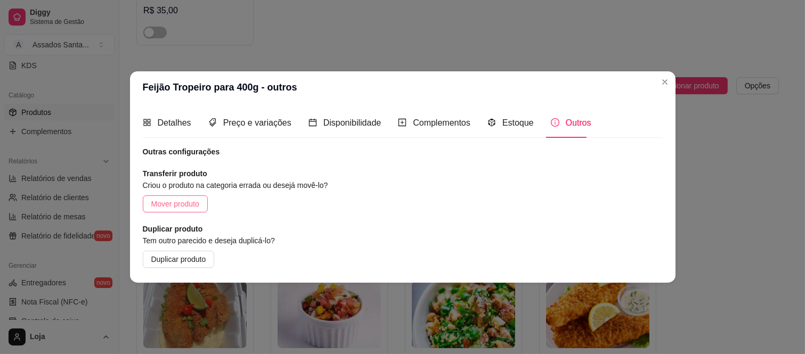
click at [188, 209] on span "Mover produto" at bounding box center [175, 204] width 48 height 12
click at [342, 149] on div "Destaque do Dia" at bounding box center [402, 164] width 269 height 34
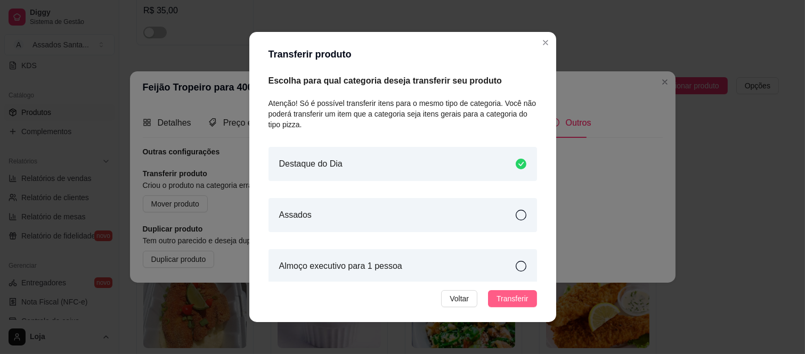
click at [516, 301] on span "Transferir" at bounding box center [512, 299] width 31 height 12
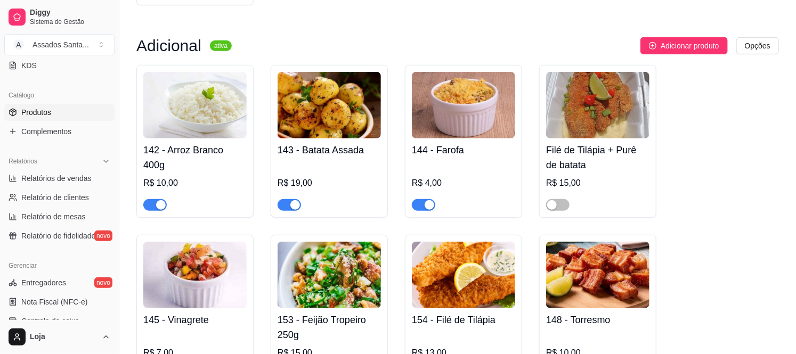
scroll to position [3848, 0]
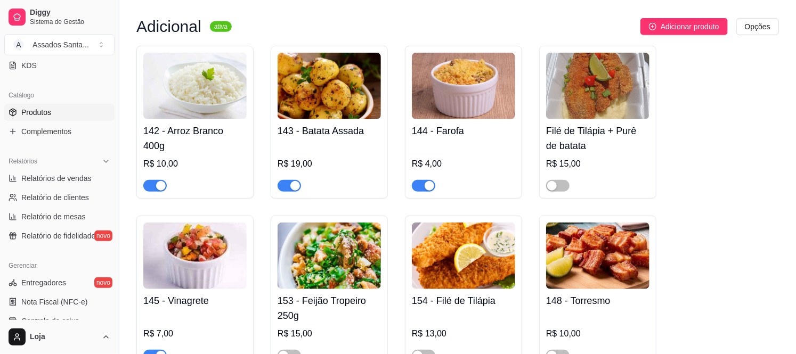
click at [308, 294] on h4 "153 - Feijão Tropeiro 250g" at bounding box center [329, 309] width 103 height 30
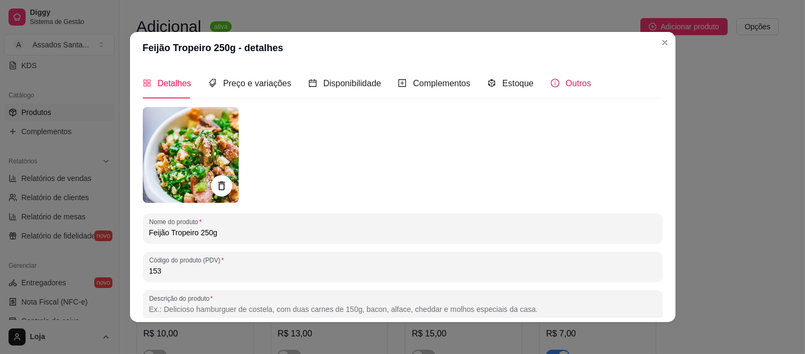
click at [571, 81] on span "Outros" at bounding box center [579, 83] width 26 height 9
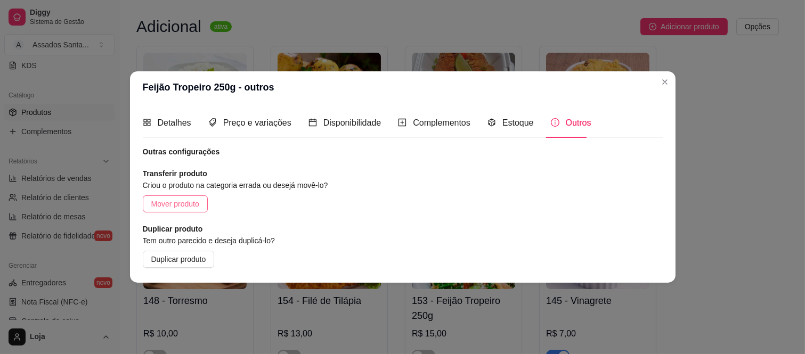
click at [168, 203] on span "Mover produto" at bounding box center [175, 204] width 48 height 12
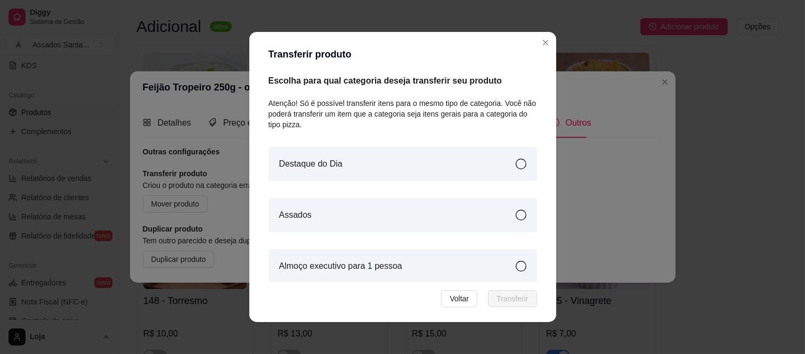
click at [301, 158] on article "Destaque do Dia" at bounding box center [310, 164] width 63 height 13
click at [510, 297] on span "Transferir" at bounding box center [512, 299] width 31 height 12
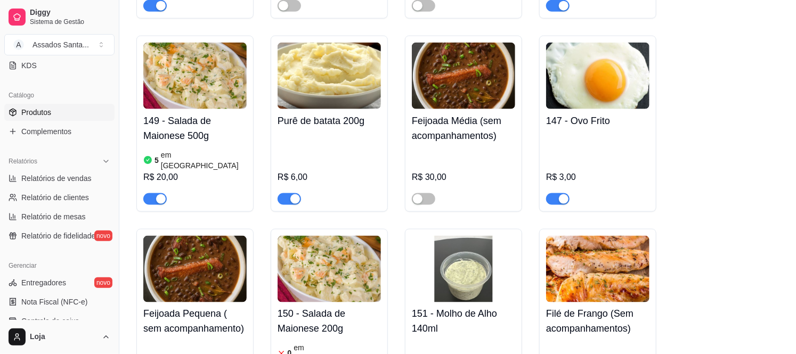
scroll to position [4203, 0]
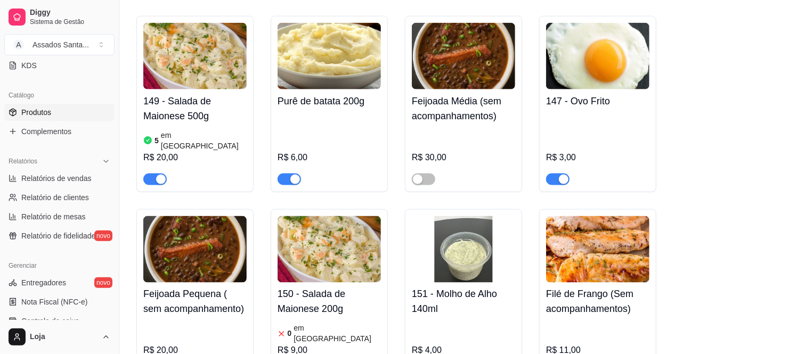
click at [172, 94] on h4 "149 - Salada de Maionese 500g" at bounding box center [194, 109] width 103 height 30
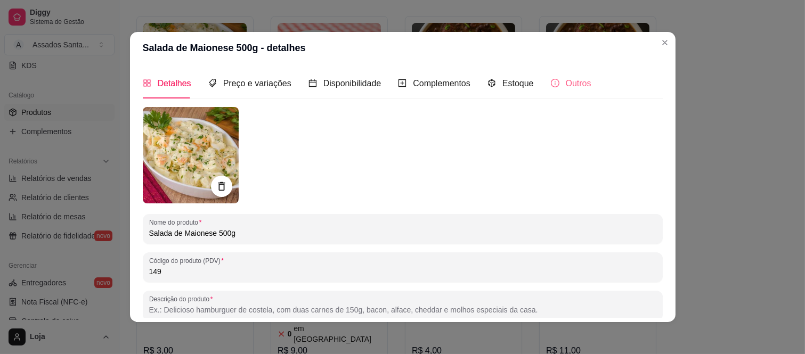
click at [551, 72] on div "Outros" at bounding box center [571, 83] width 40 height 30
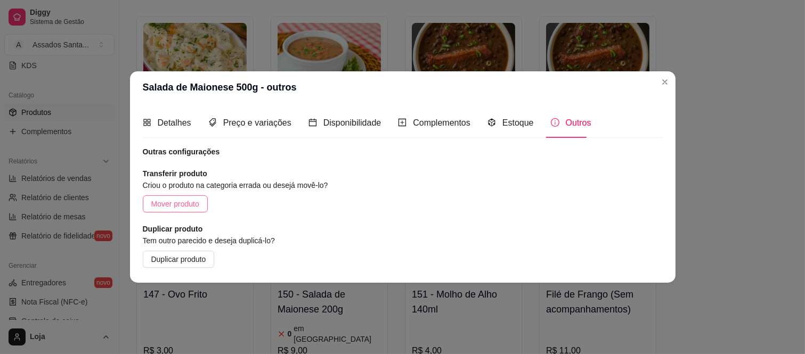
click at [196, 203] on span "Mover produto" at bounding box center [175, 204] width 48 height 12
click at [343, 159] on div "Destaque do Dia" at bounding box center [402, 164] width 269 height 34
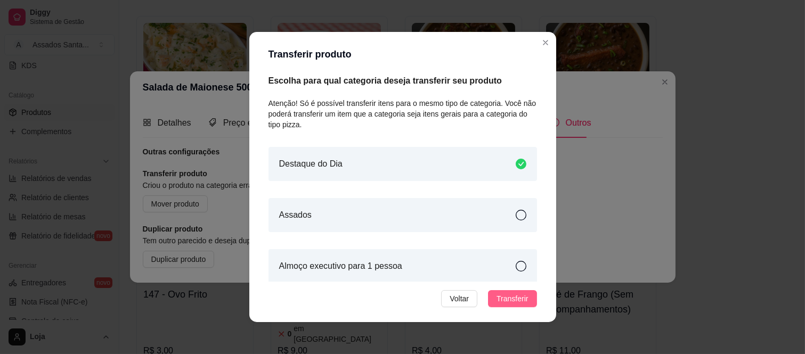
click at [509, 294] on span "Transferir" at bounding box center [512, 299] width 31 height 12
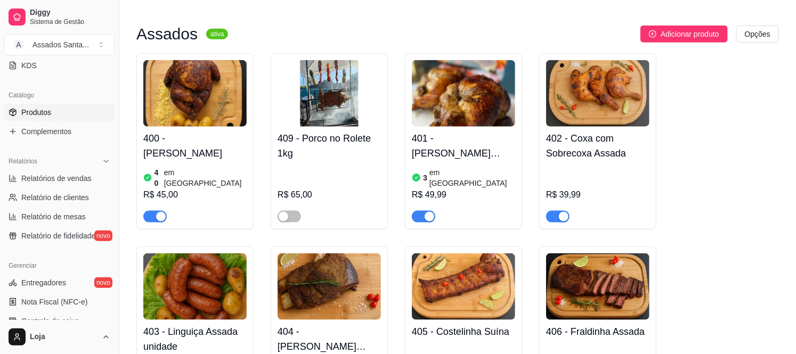
scroll to position [86, 0]
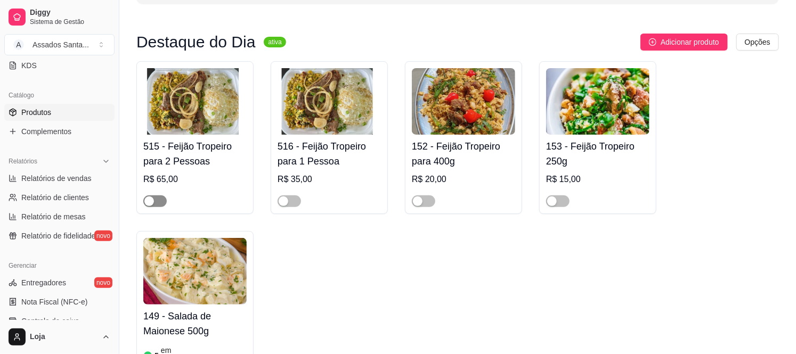
click at [159, 202] on span "button" at bounding box center [154, 202] width 23 height 12
click at [286, 204] on div "button" at bounding box center [284, 202] width 10 height 10
click at [421, 204] on div "button" at bounding box center [418, 202] width 10 height 10
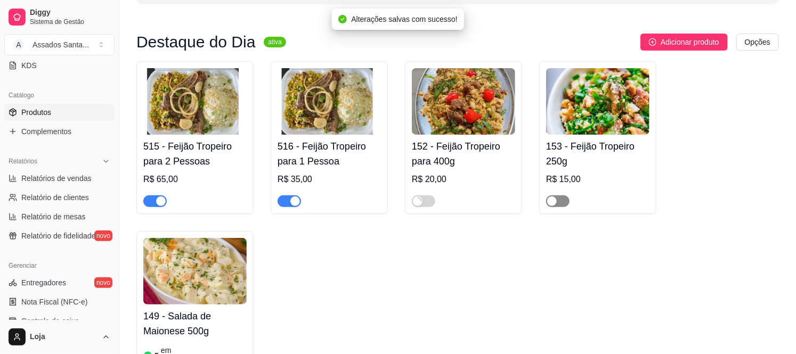
click at [566, 201] on span "button" at bounding box center [557, 202] width 23 height 12
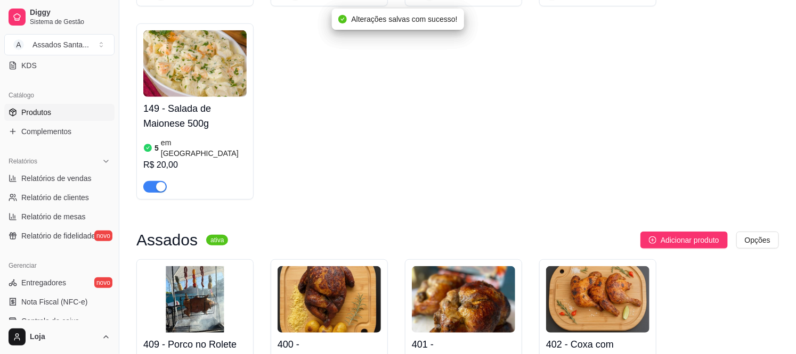
scroll to position [322, 0]
